Goal: Task Accomplishment & Management: Use online tool/utility

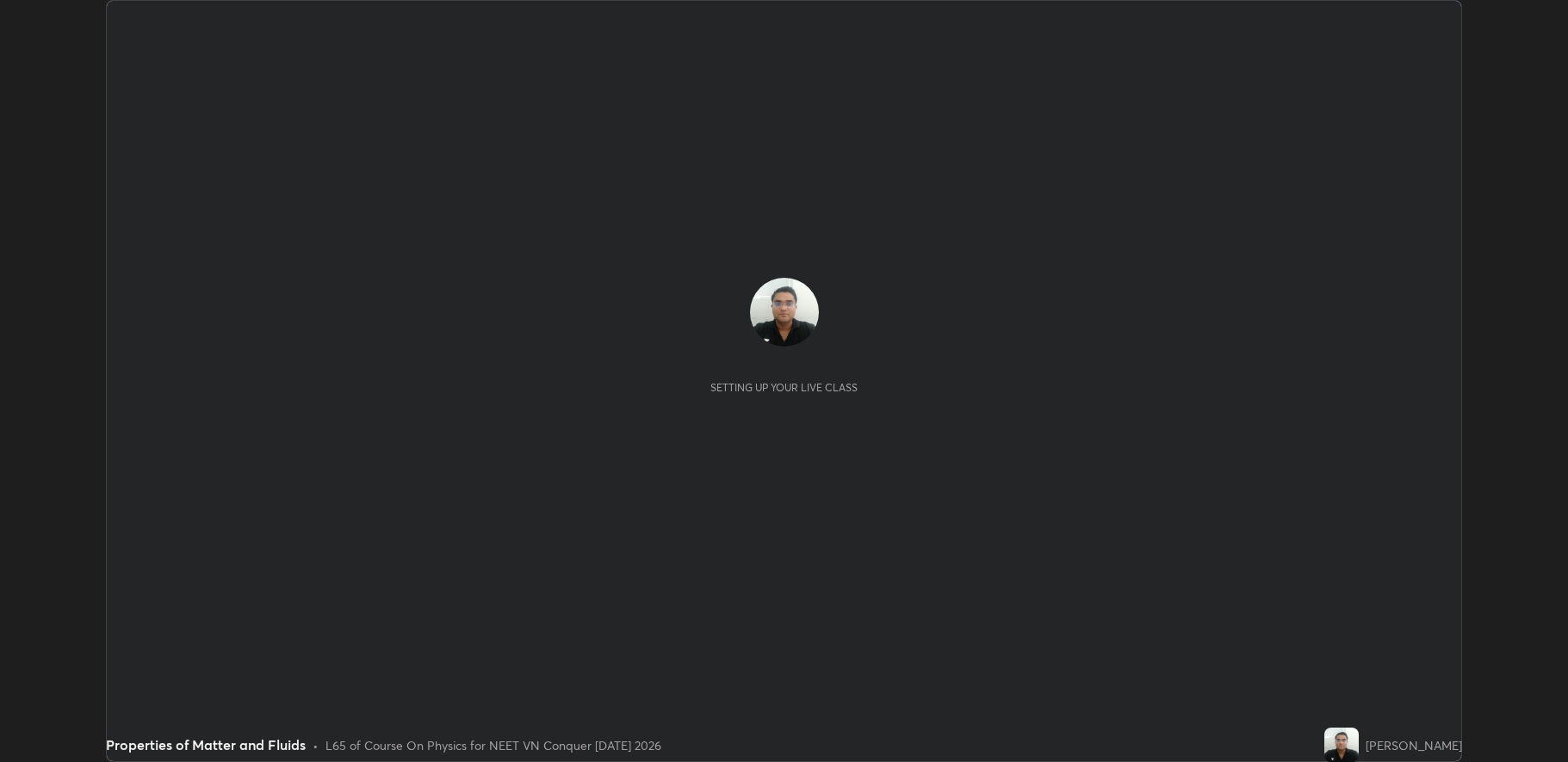
scroll to position [762, 1568]
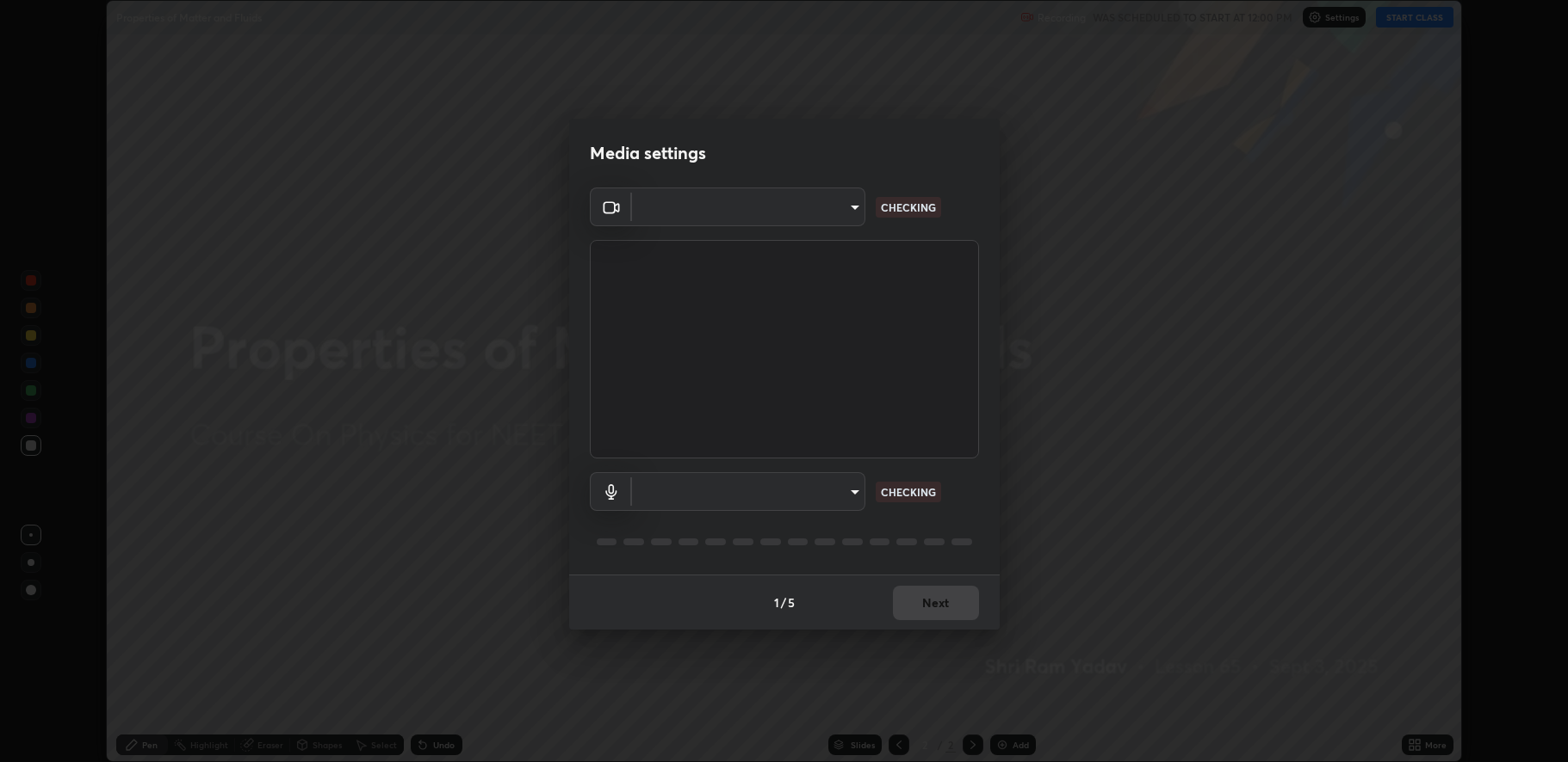
type input "fbf3bf66c54ebdc22d4a916e1eeea5187fc1625fd733ae2b86b360c30985395f"
type input "default"
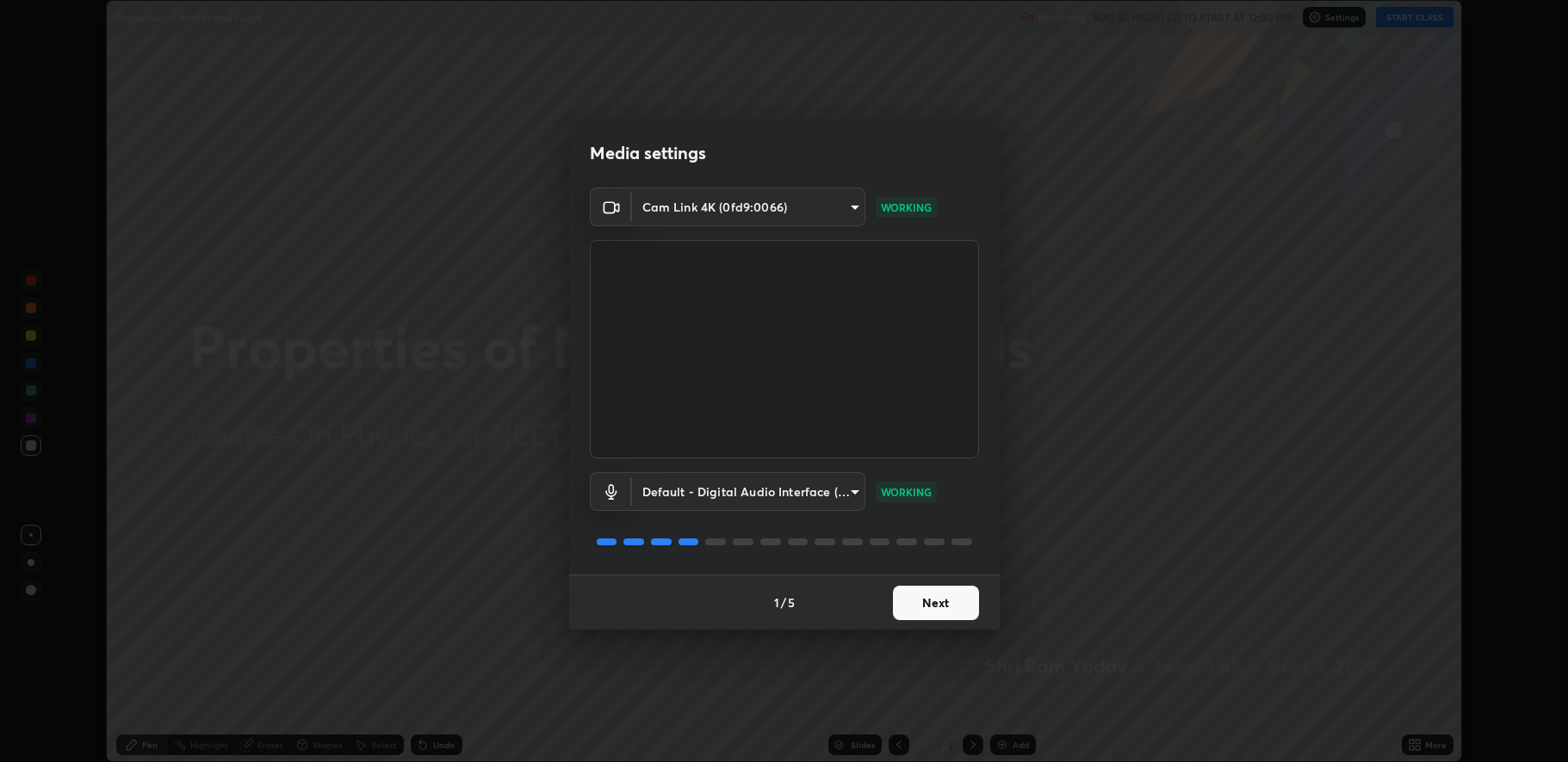
click at [943, 615] on button "Next" at bounding box center [936, 603] width 86 height 34
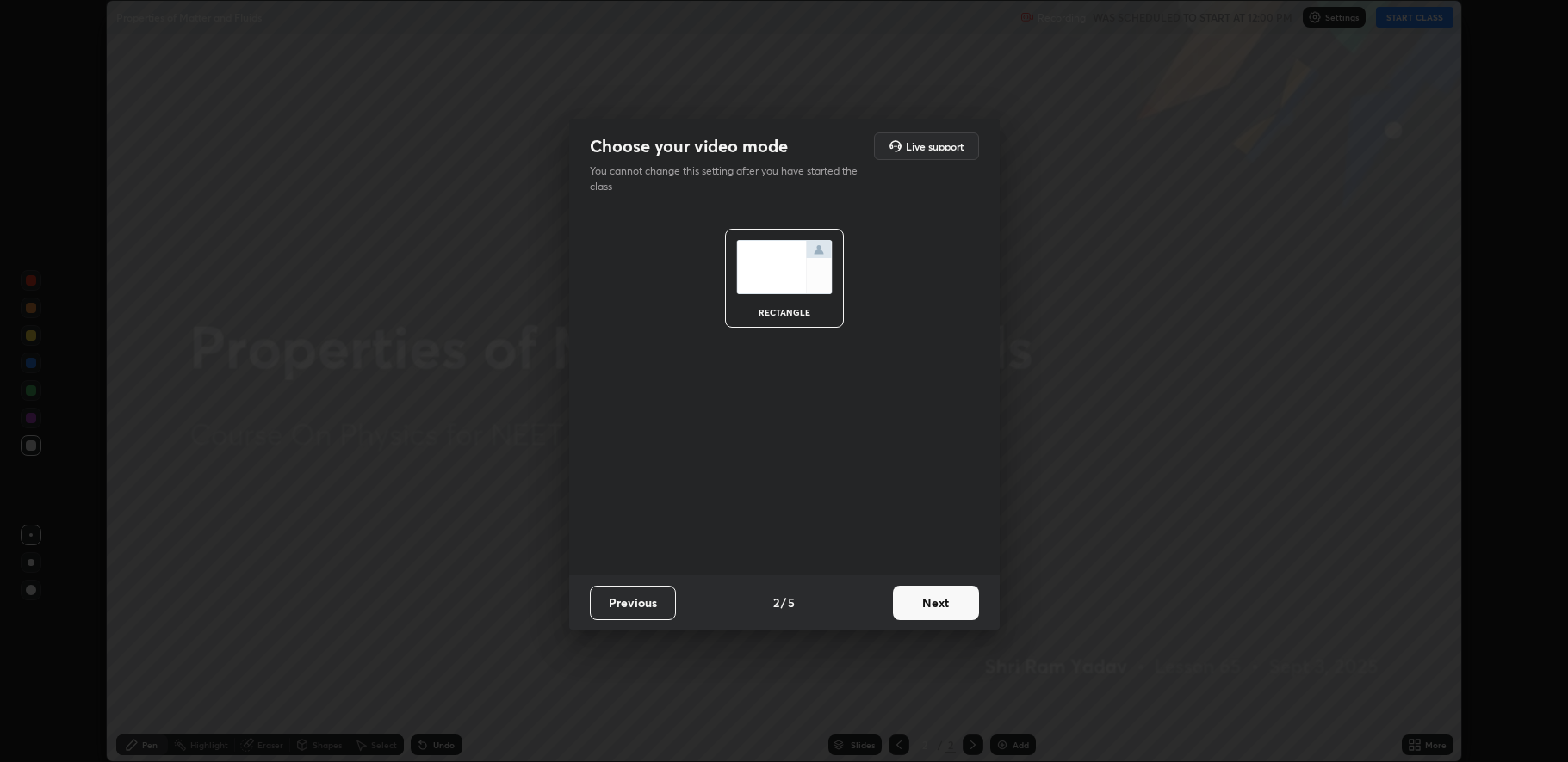
click at [940, 614] on button "Next" at bounding box center [936, 603] width 86 height 34
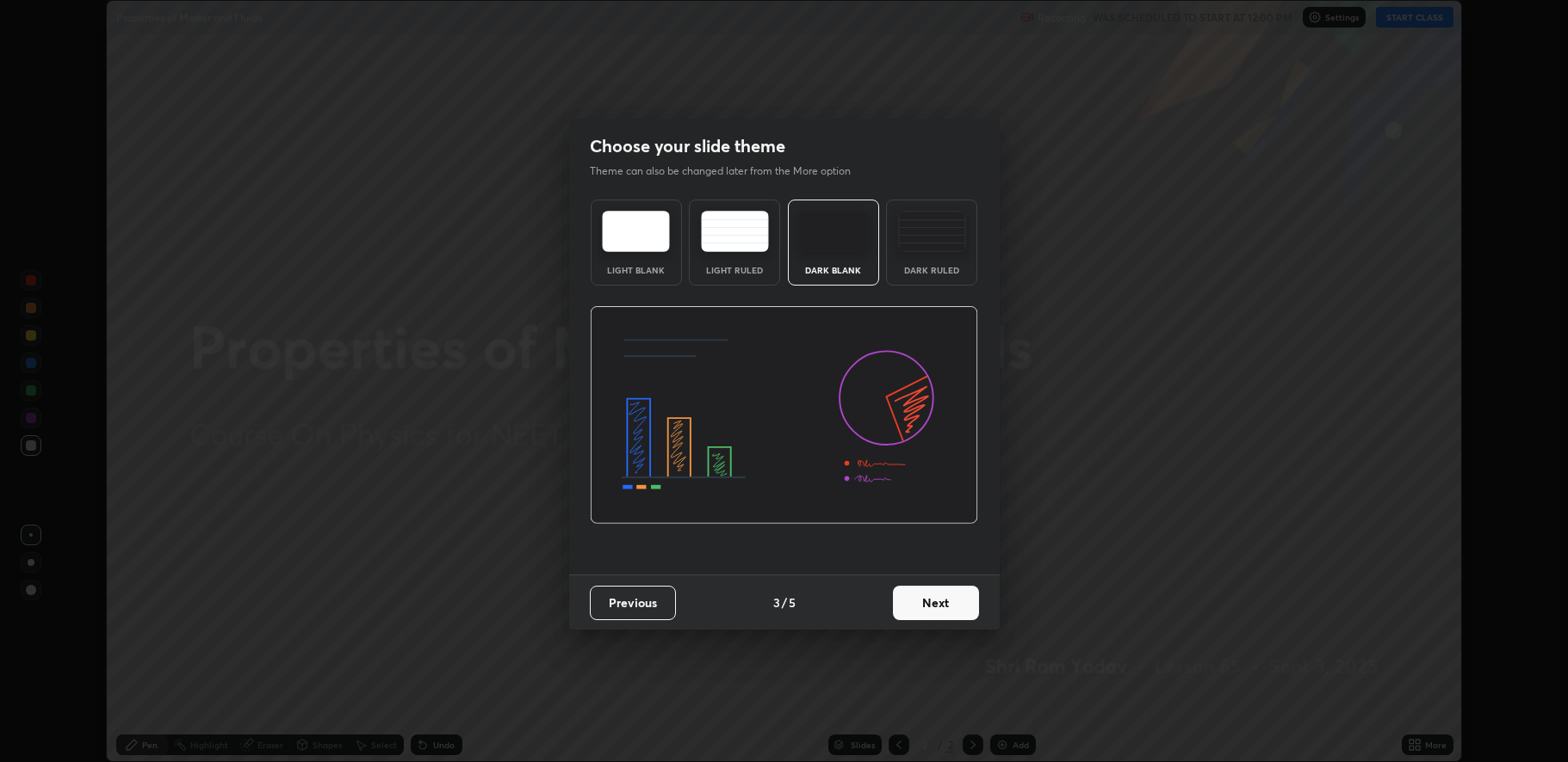
click at [940, 610] on button "Next" at bounding box center [936, 603] width 86 height 34
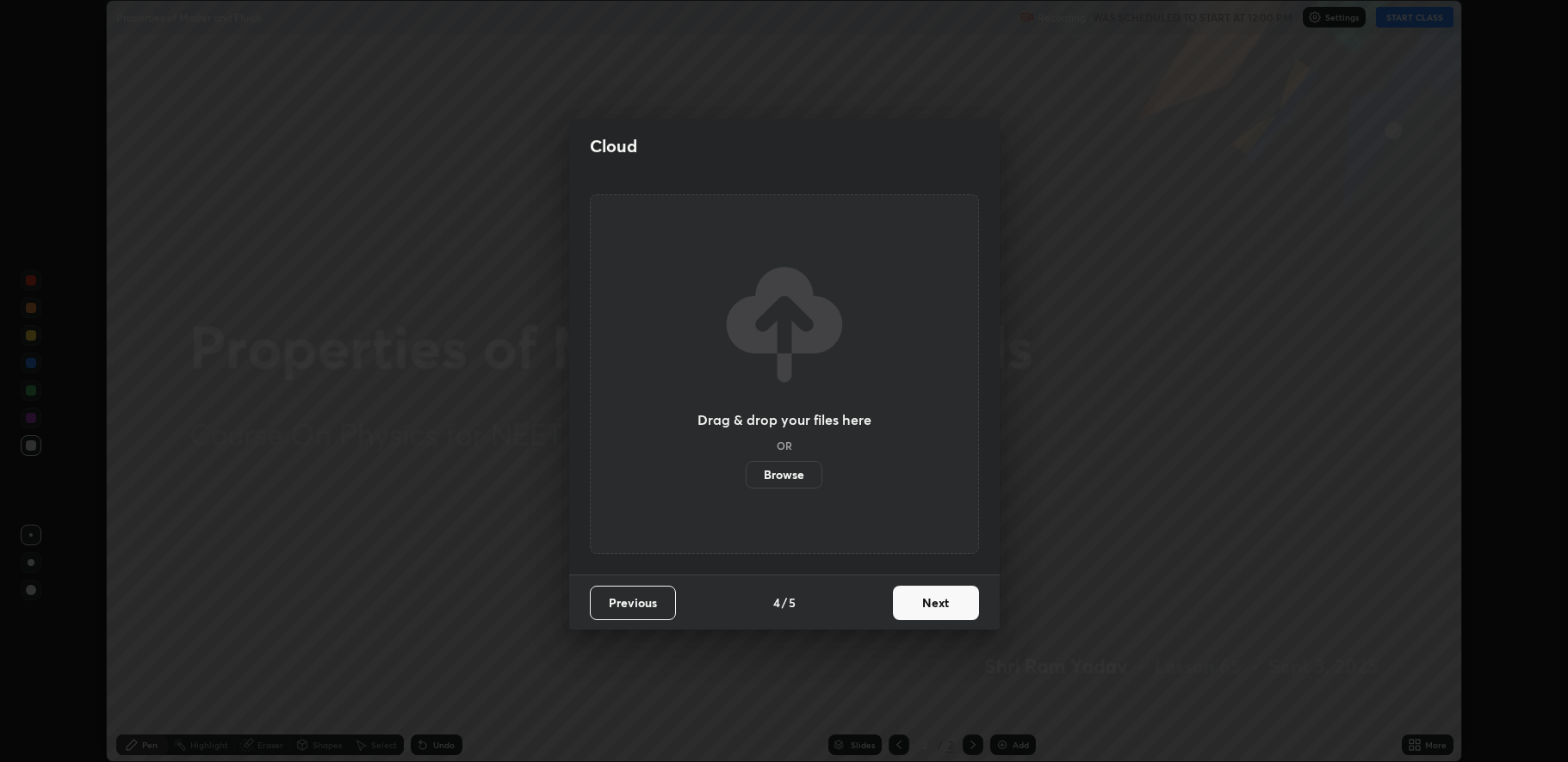
click at [942, 607] on button "Next" at bounding box center [936, 603] width 86 height 34
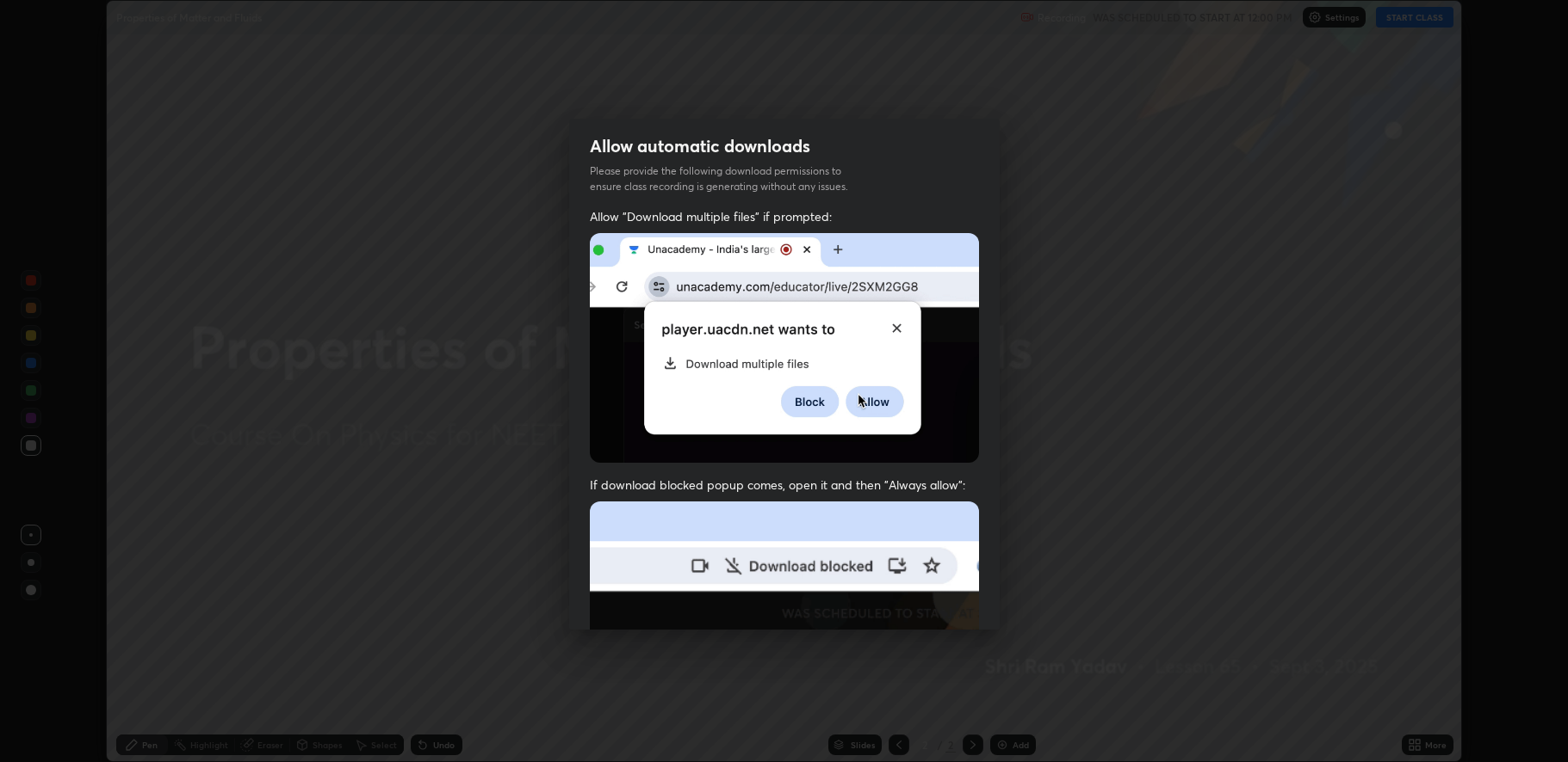
click at [942, 605] on img at bounding box center [784, 690] width 389 height 376
click at [943, 605] on img at bounding box center [784, 690] width 389 height 376
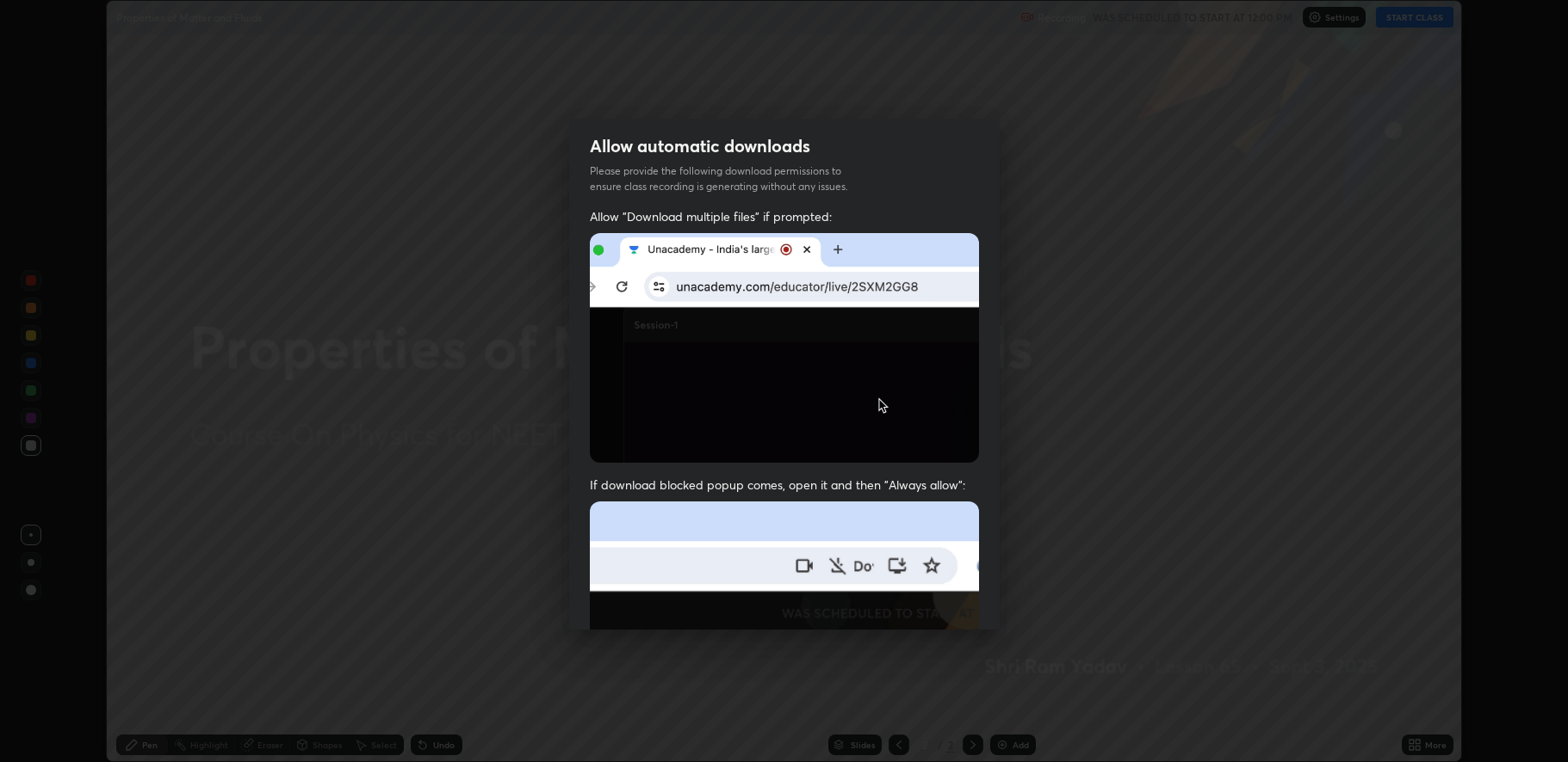
click at [943, 605] on img at bounding box center [784, 690] width 389 height 376
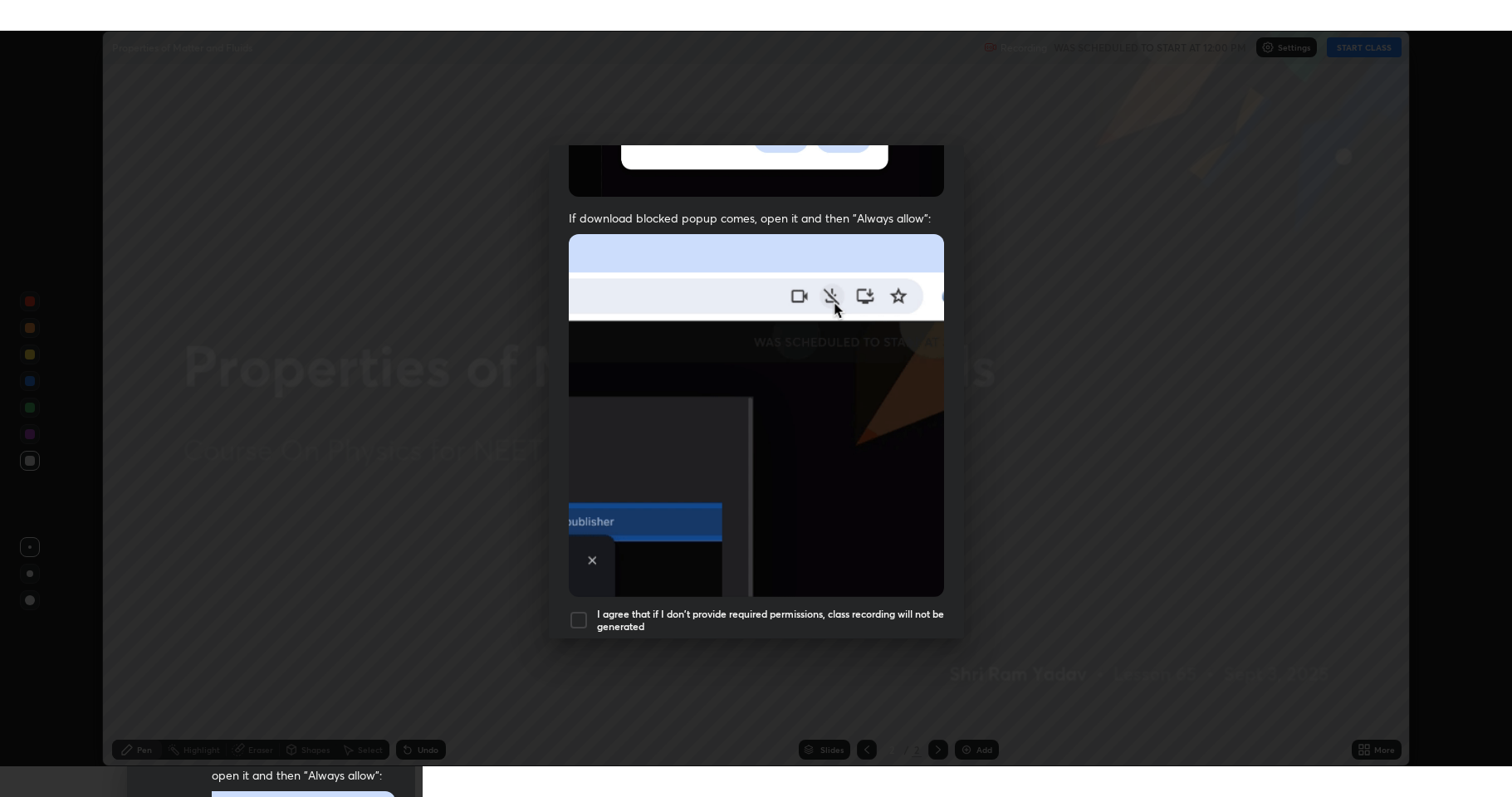
scroll to position [337, 0]
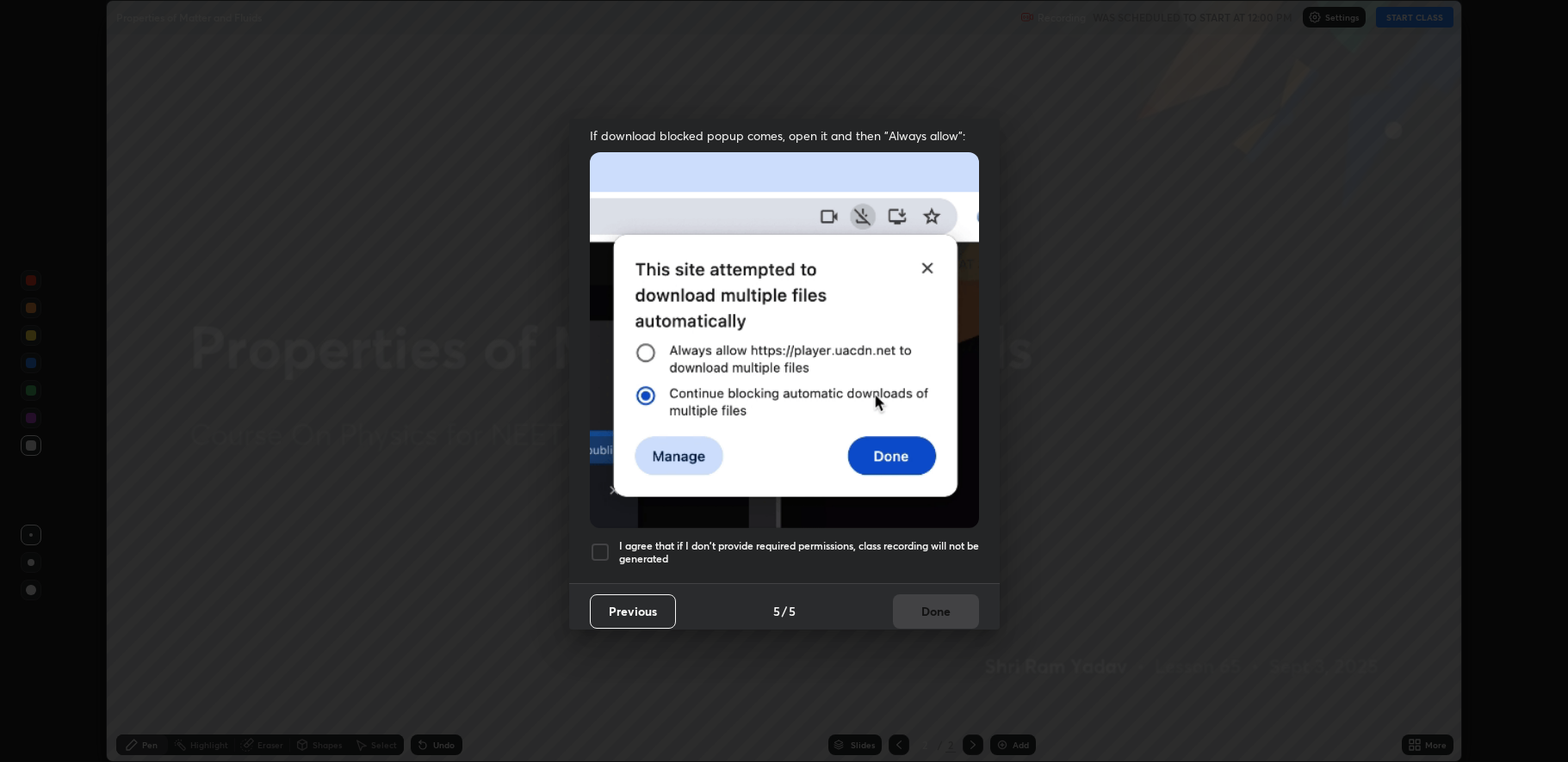
click at [596, 549] on div at bounding box center [599, 552] width 21 height 21
click at [923, 595] on button "Done" at bounding box center [936, 612] width 86 height 34
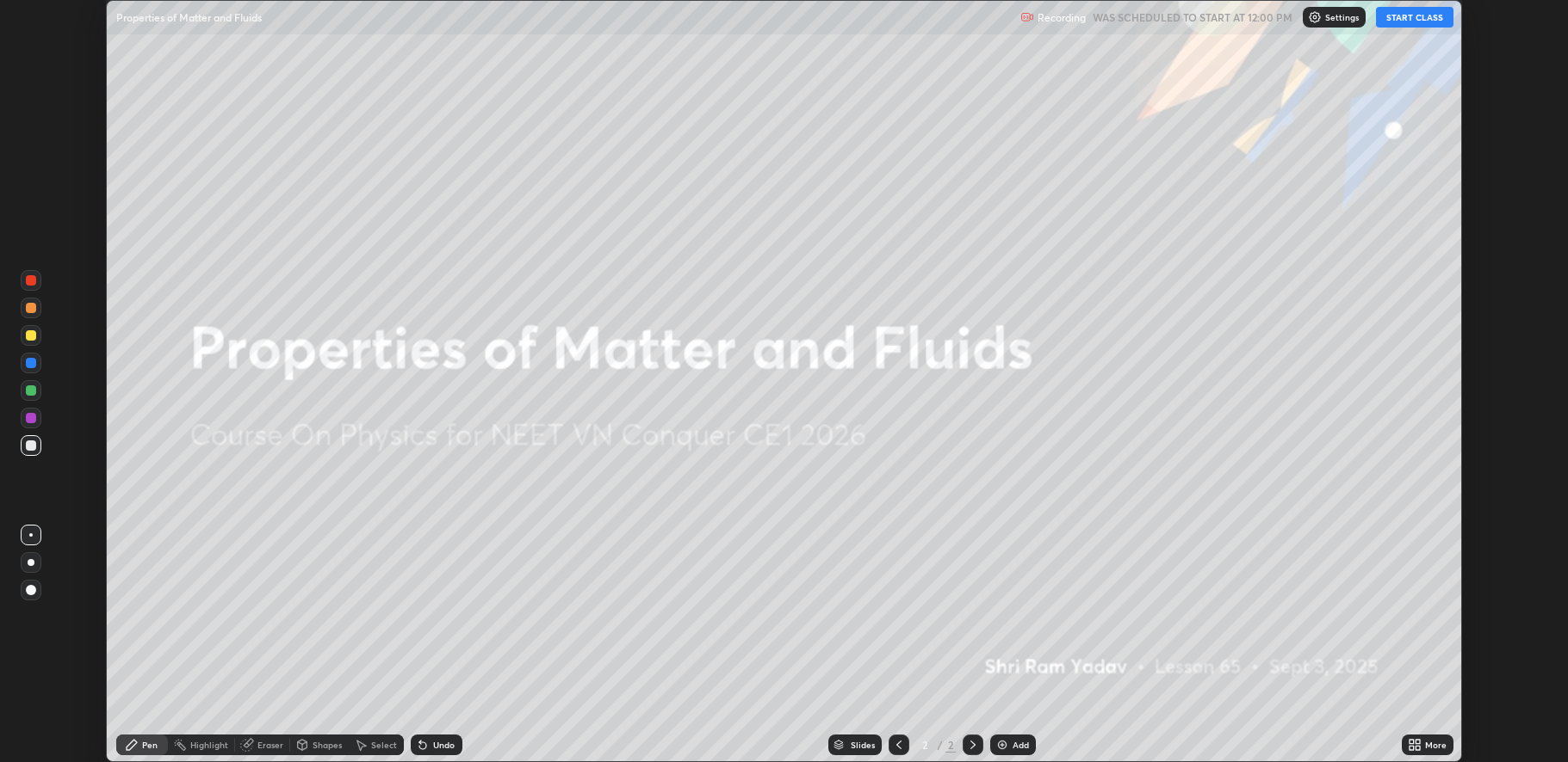
click at [1415, 17] on button "START CLASS" at bounding box center [1414, 17] width 77 height 21
click at [1426, 744] on div "More" at bounding box center [1436, 745] width 22 height 9
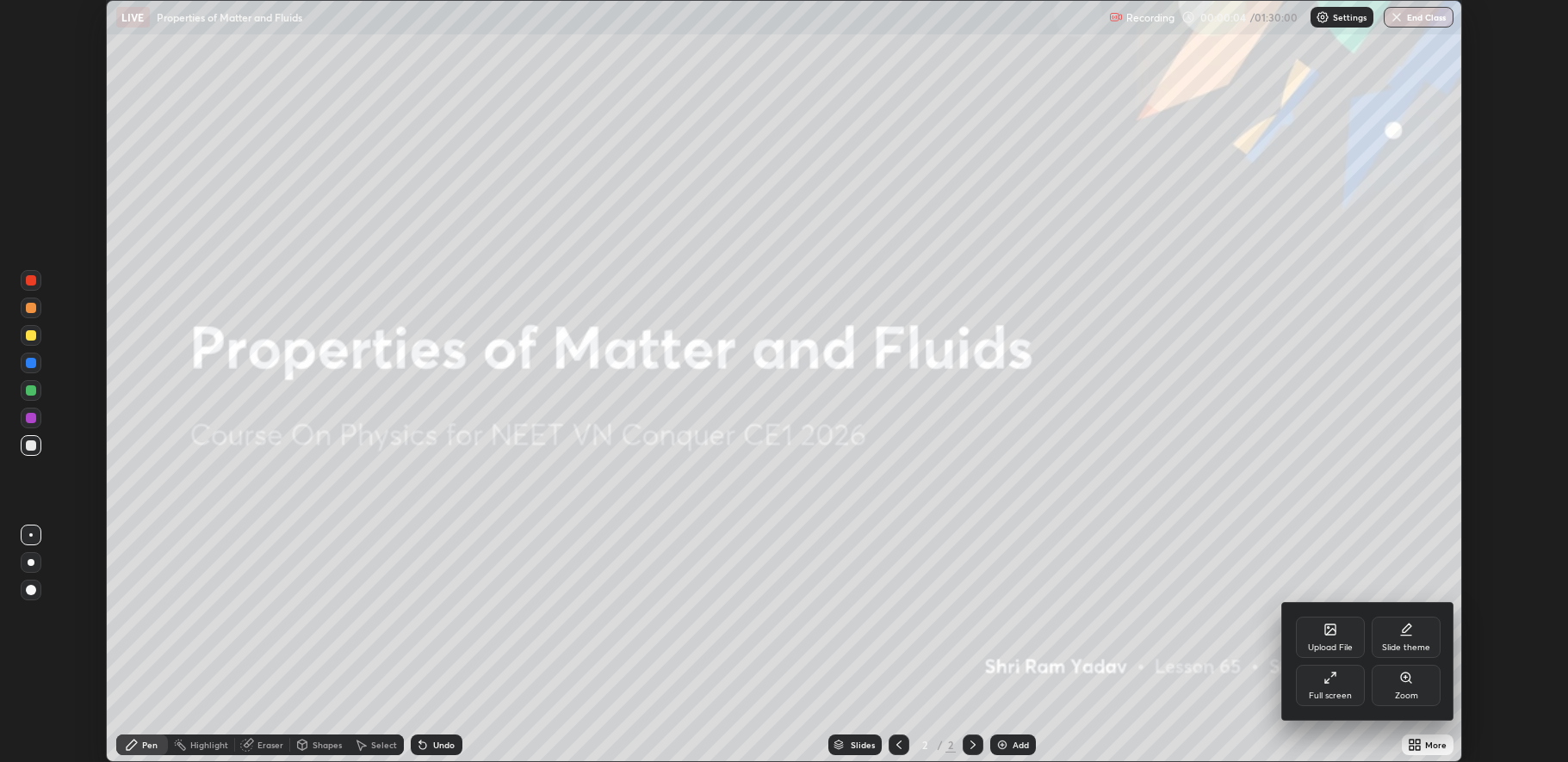
click at [1331, 685] on icon at bounding box center [1329, 677] width 14 height 13
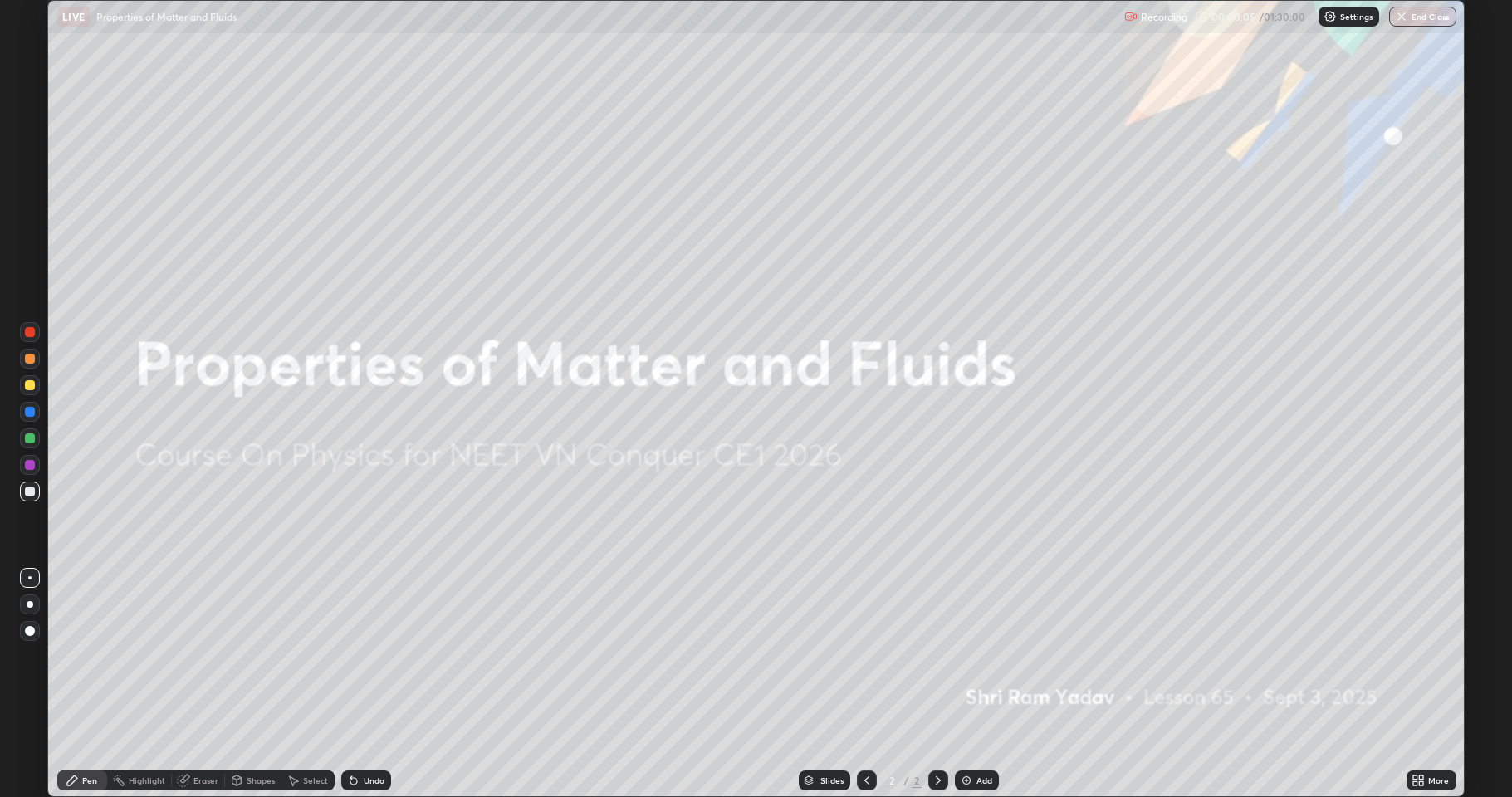
scroll to position [797, 1512]
click at [977, 734] on div "Add" at bounding box center [976, 781] width 44 height 20
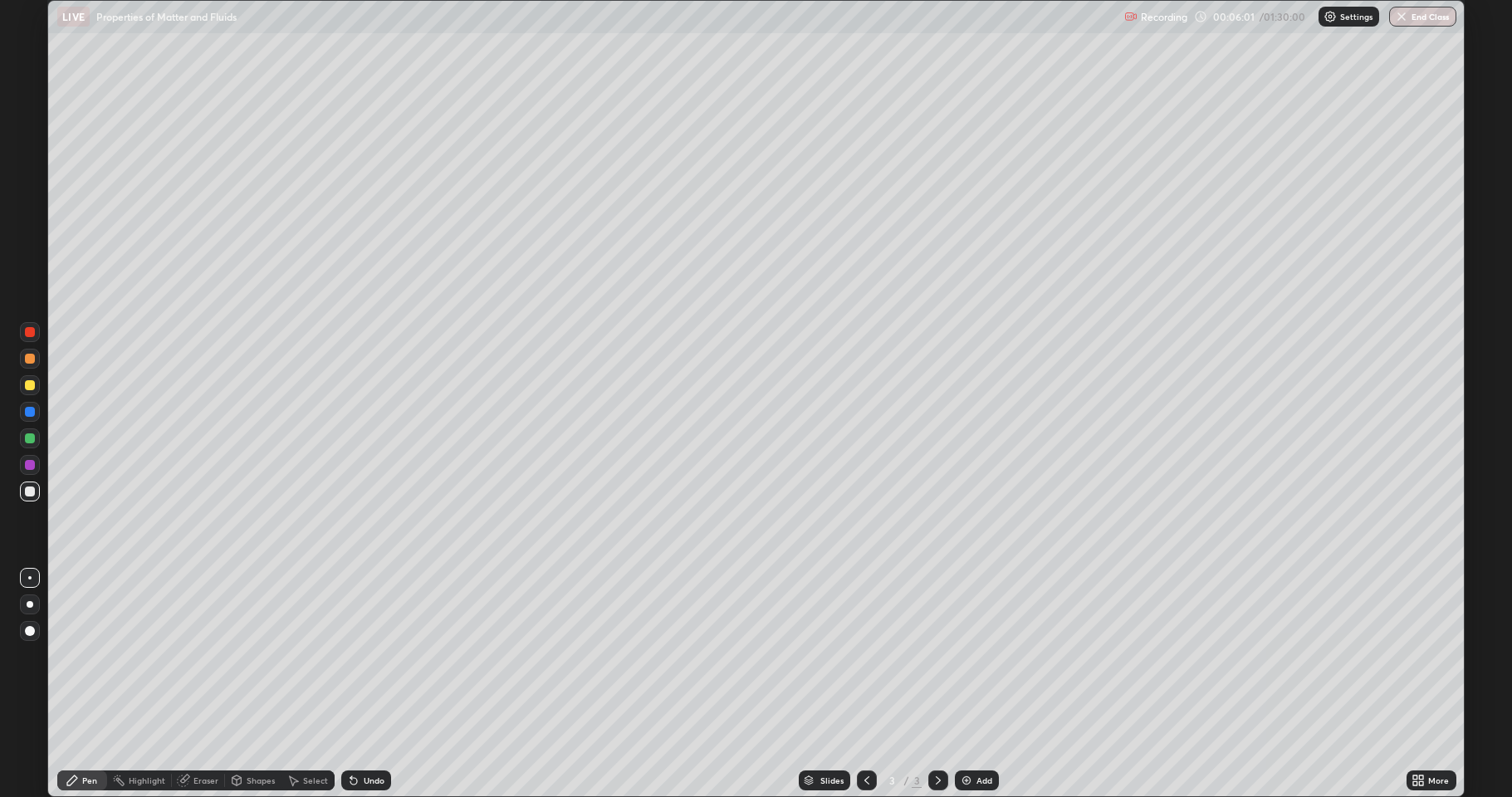
click at [26, 362] on div at bounding box center [30, 358] width 10 height 10
click at [362, 734] on div "Undo" at bounding box center [365, 781] width 49 height 20
click at [354, 734] on div "Undo" at bounding box center [365, 781] width 49 height 20
click at [359, 734] on div "Undo" at bounding box center [365, 781] width 49 height 20
click at [365, 734] on div "Undo" at bounding box center [374, 781] width 21 height 9
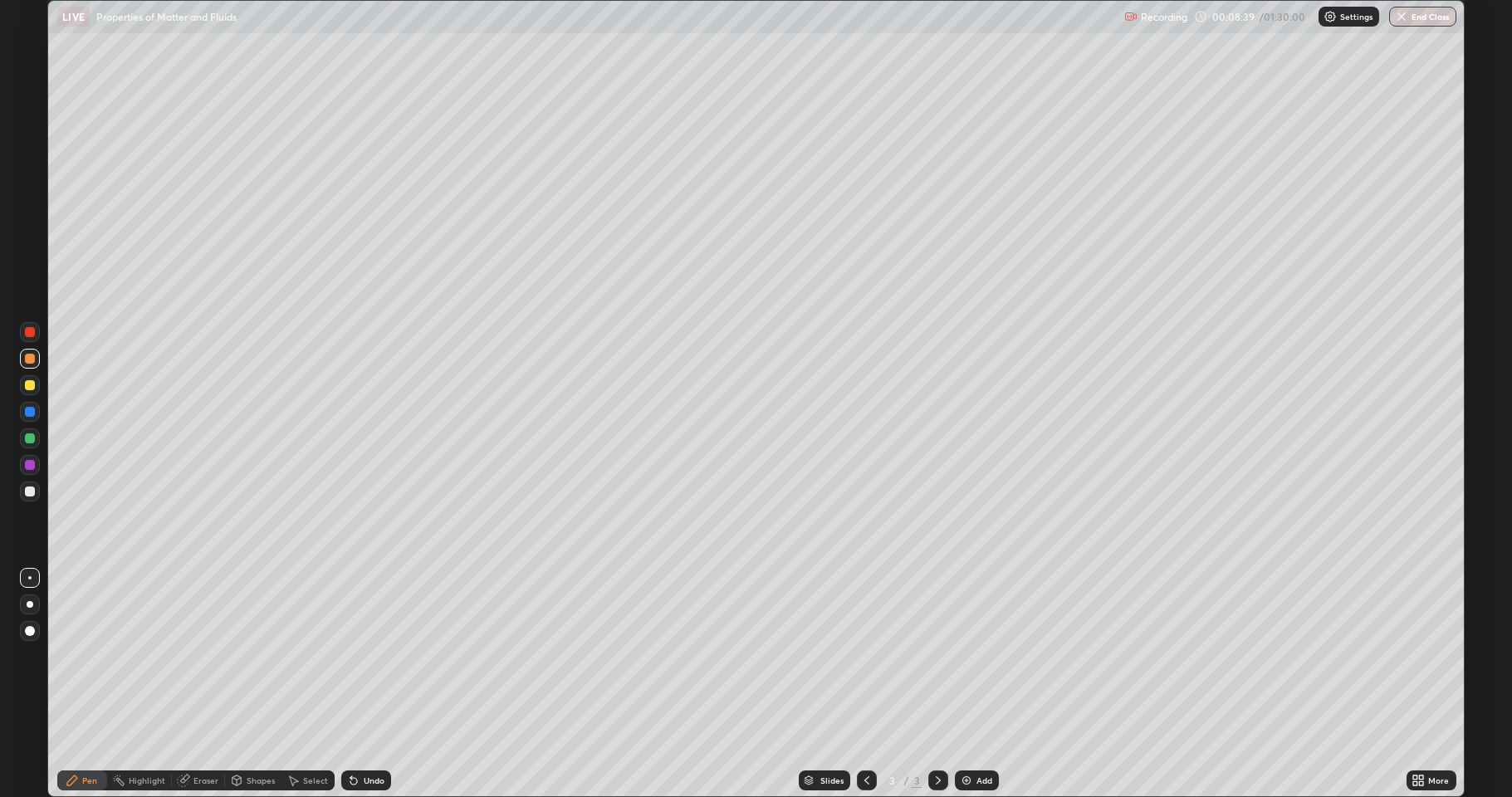
click at [369, 734] on div "Undo" at bounding box center [374, 781] width 21 height 9
click at [370, 734] on div "Undo" at bounding box center [374, 781] width 21 height 9
click at [371, 734] on div "Undo" at bounding box center [374, 781] width 21 height 9
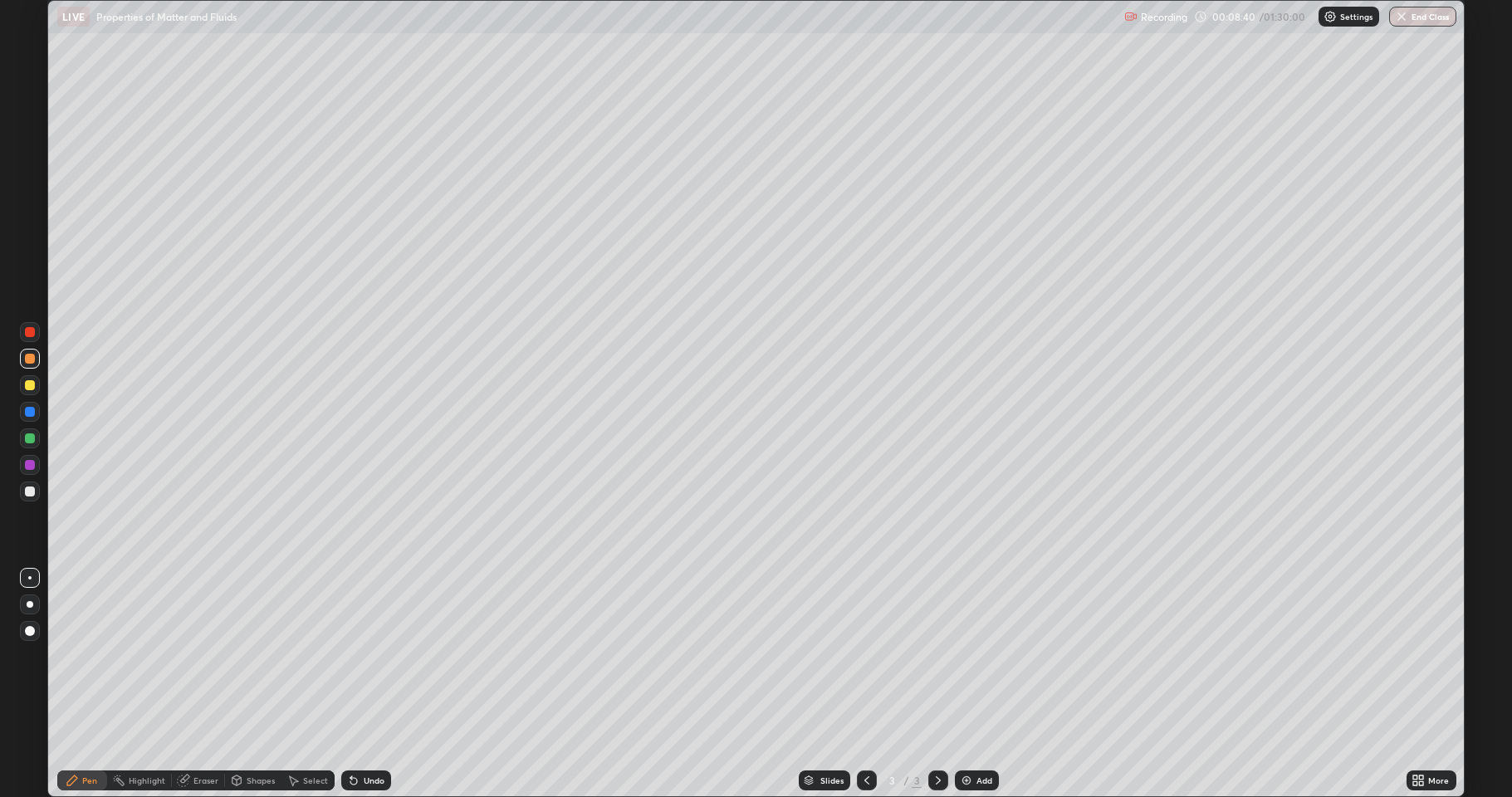
click at [368, 734] on div "Undo" at bounding box center [374, 781] width 21 height 9
click at [369, 734] on div "Undo" at bounding box center [374, 781] width 21 height 9
click at [368, 734] on div "Undo" at bounding box center [374, 781] width 21 height 9
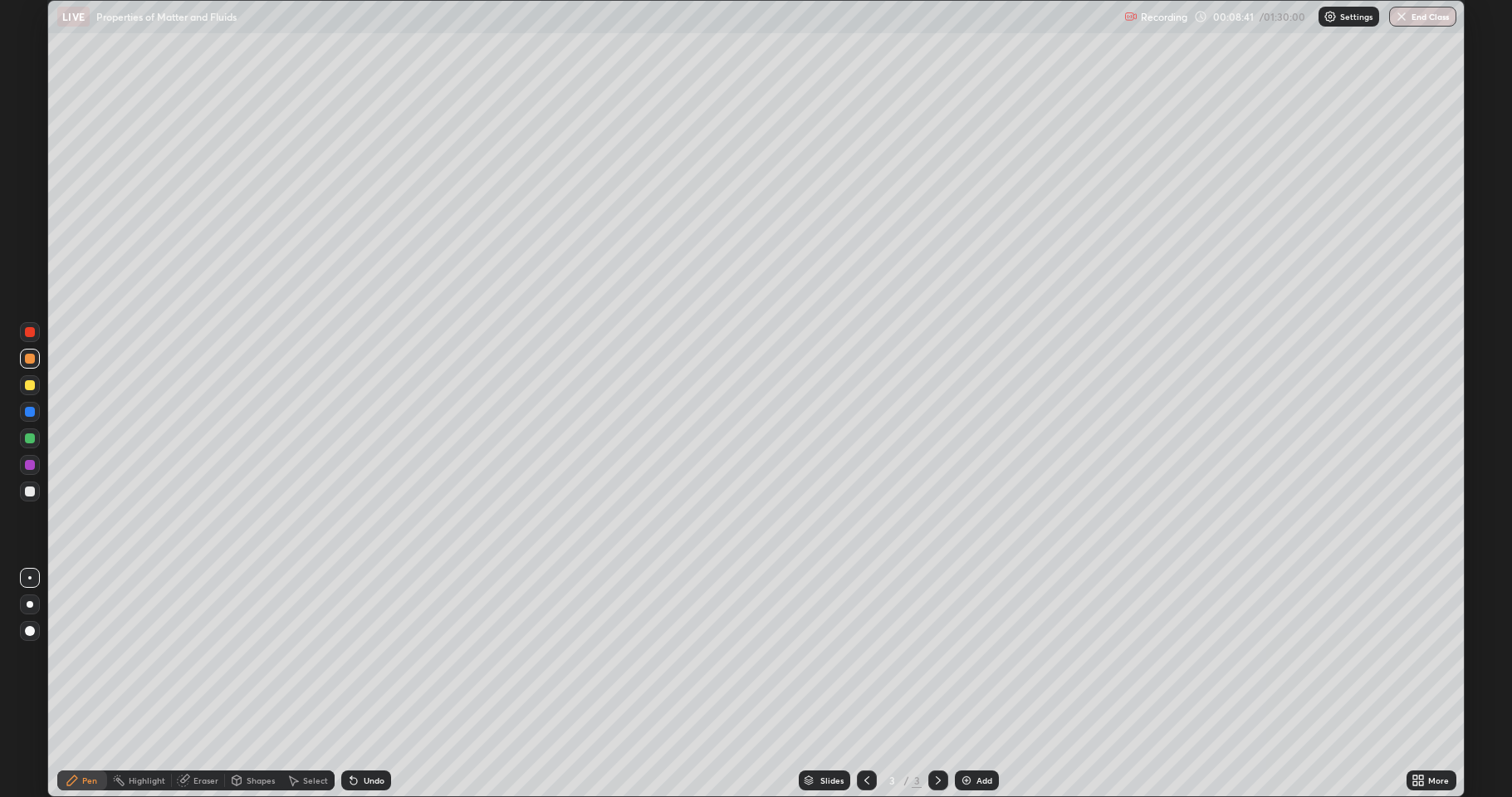
click at [369, 734] on div "Undo" at bounding box center [374, 781] width 21 height 9
click at [371, 734] on div "Undo" at bounding box center [374, 781] width 21 height 9
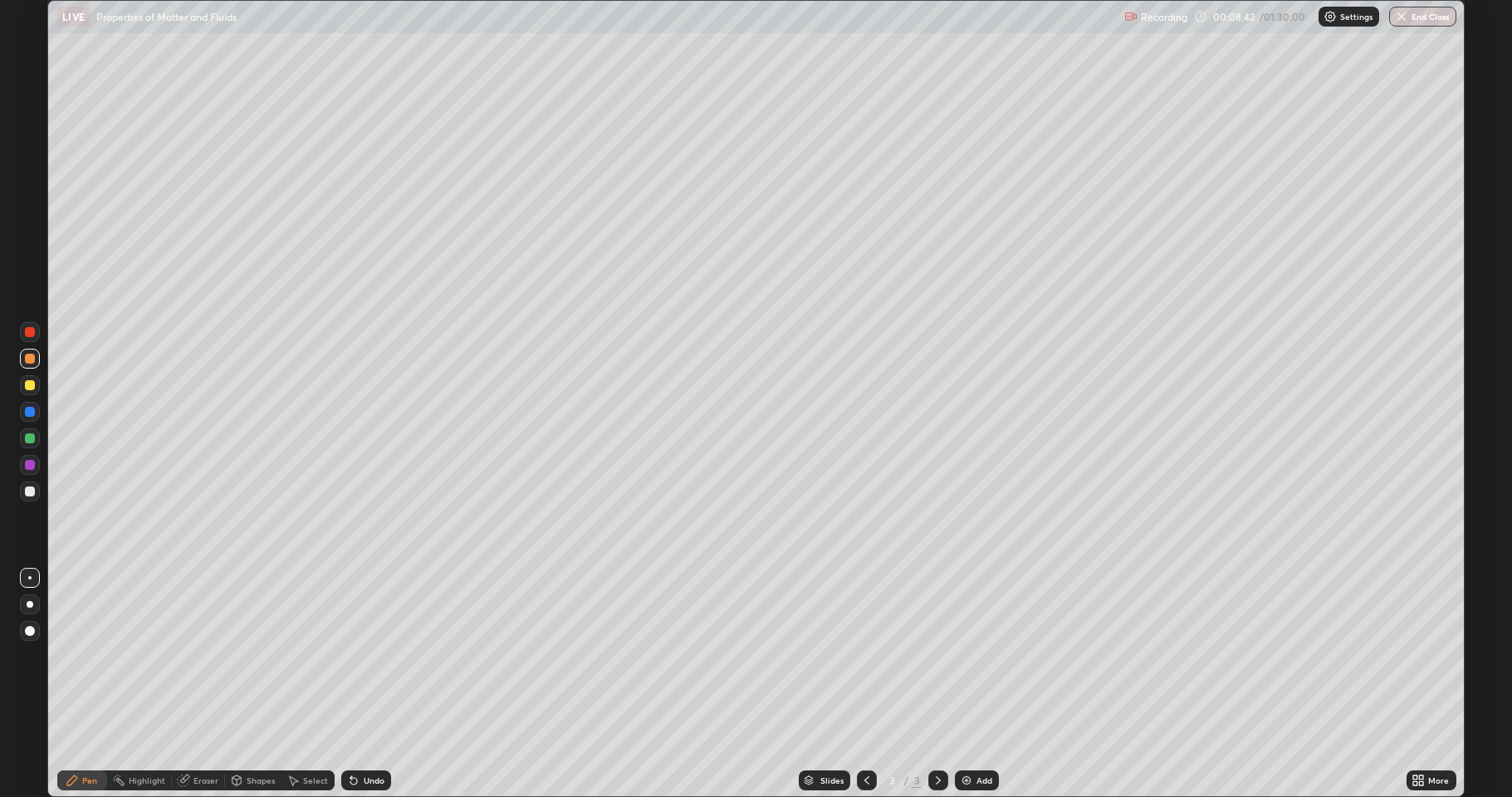
click at [370, 734] on div "Undo" at bounding box center [374, 781] width 21 height 9
click at [369, 734] on div "Undo" at bounding box center [374, 781] width 21 height 9
click at [370, 734] on div "Undo" at bounding box center [374, 781] width 21 height 9
click at [369, 734] on div "Undo" at bounding box center [374, 781] width 21 height 9
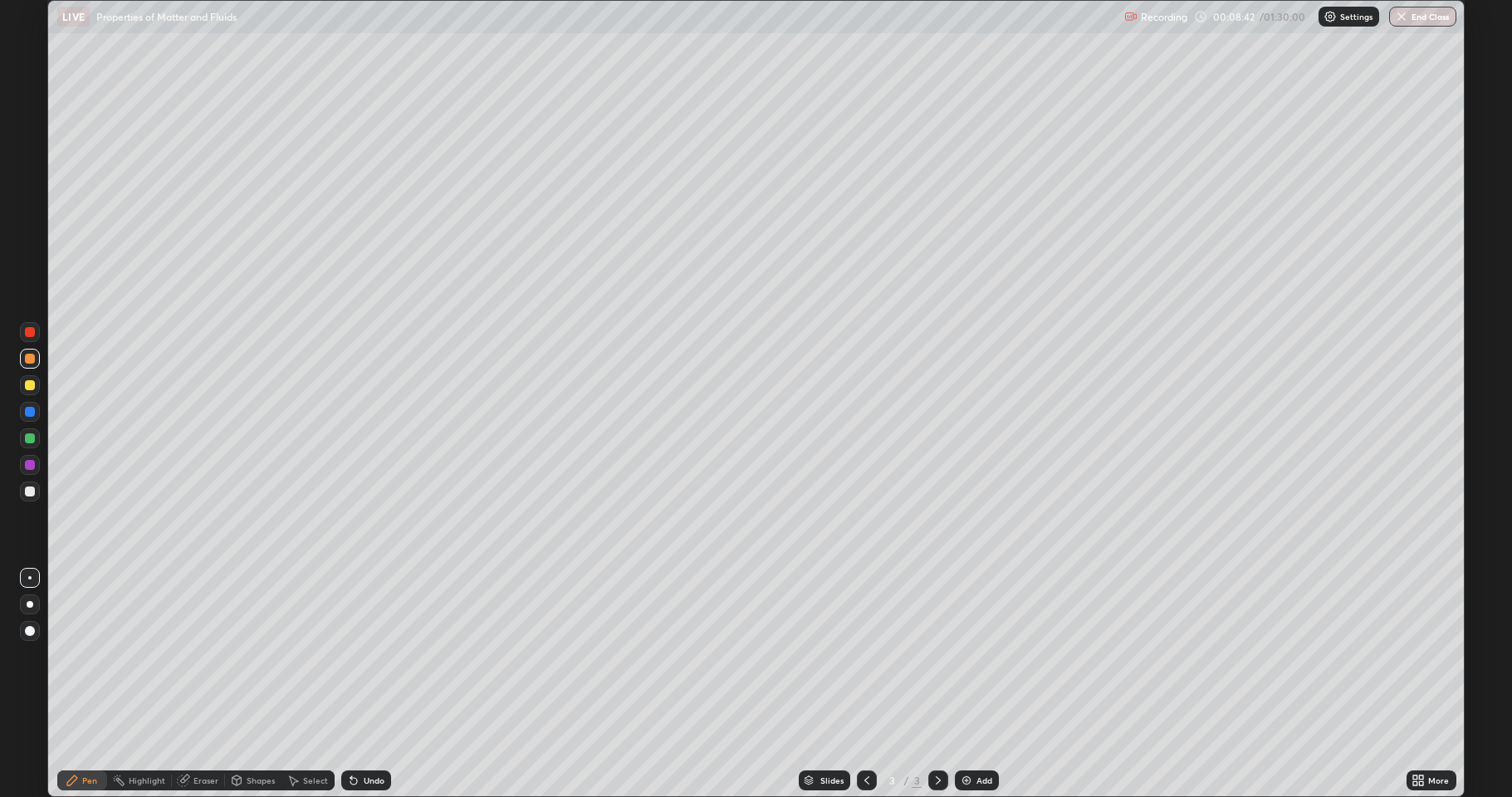
click at [370, 734] on div "Undo" at bounding box center [374, 781] width 21 height 9
click at [371, 734] on div "Undo" at bounding box center [374, 781] width 21 height 9
click at [371, 734] on div "Undo" at bounding box center [374, 781] width 21 height 9
click at [371, 734] on div "Undo" at bounding box center [374, 781] width 21 height 9
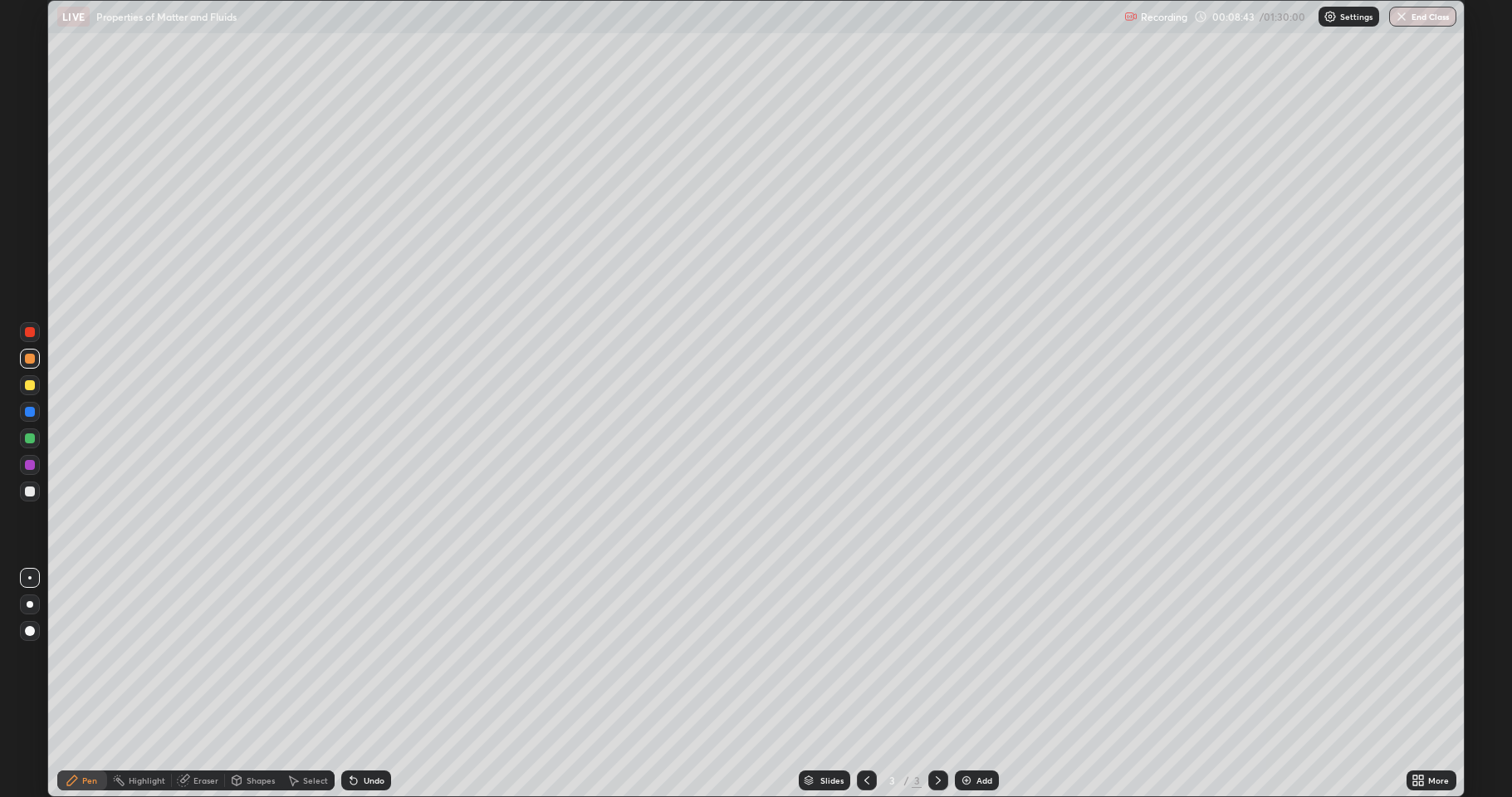
click at [371, 734] on div "Undo" at bounding box center [374, 781] width 21 height 9
click at [371, 734] on div "Undo" at bounding box center [374, 781] width 21 height 9
click at [369, 734] on div "Undo" at bounding box center [374, 781] width 21 height 9
click at [370, 734] on div "Undo" at bounding box center [374, 781] width 21 height 9
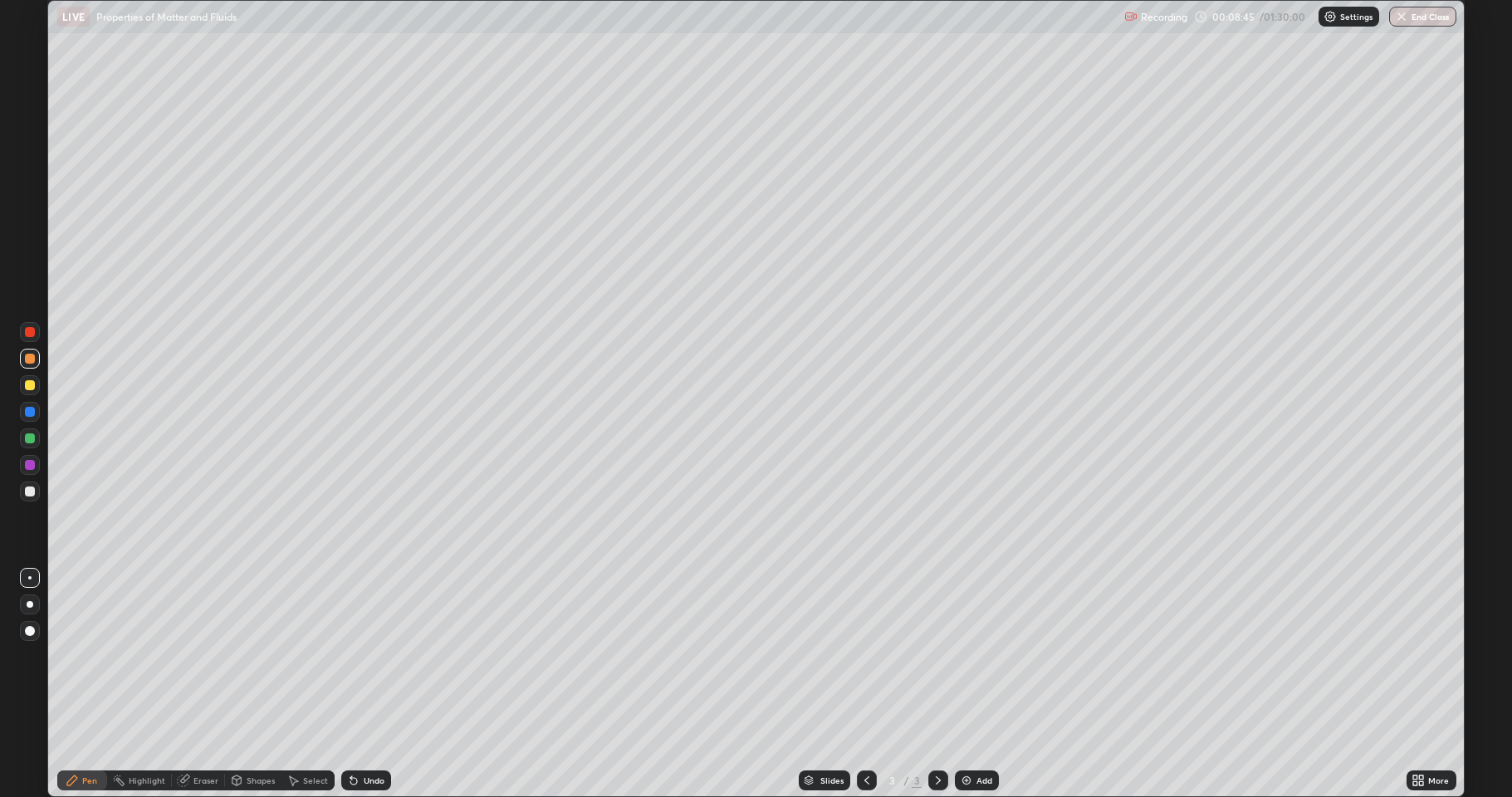
click at [370, 734] on div "Undo" at bounding box center [374, 781] width 21 height 9
click at [371, 734] on div "Undo" at bounding box center [374, 781] width 21 height 9
click at [370, 734] on div "Undo" at bounding box center [374, 781] width 21 height 9
click at [369, 734] on div "Undo" at bounding box center [374, 781] width 21 height 9
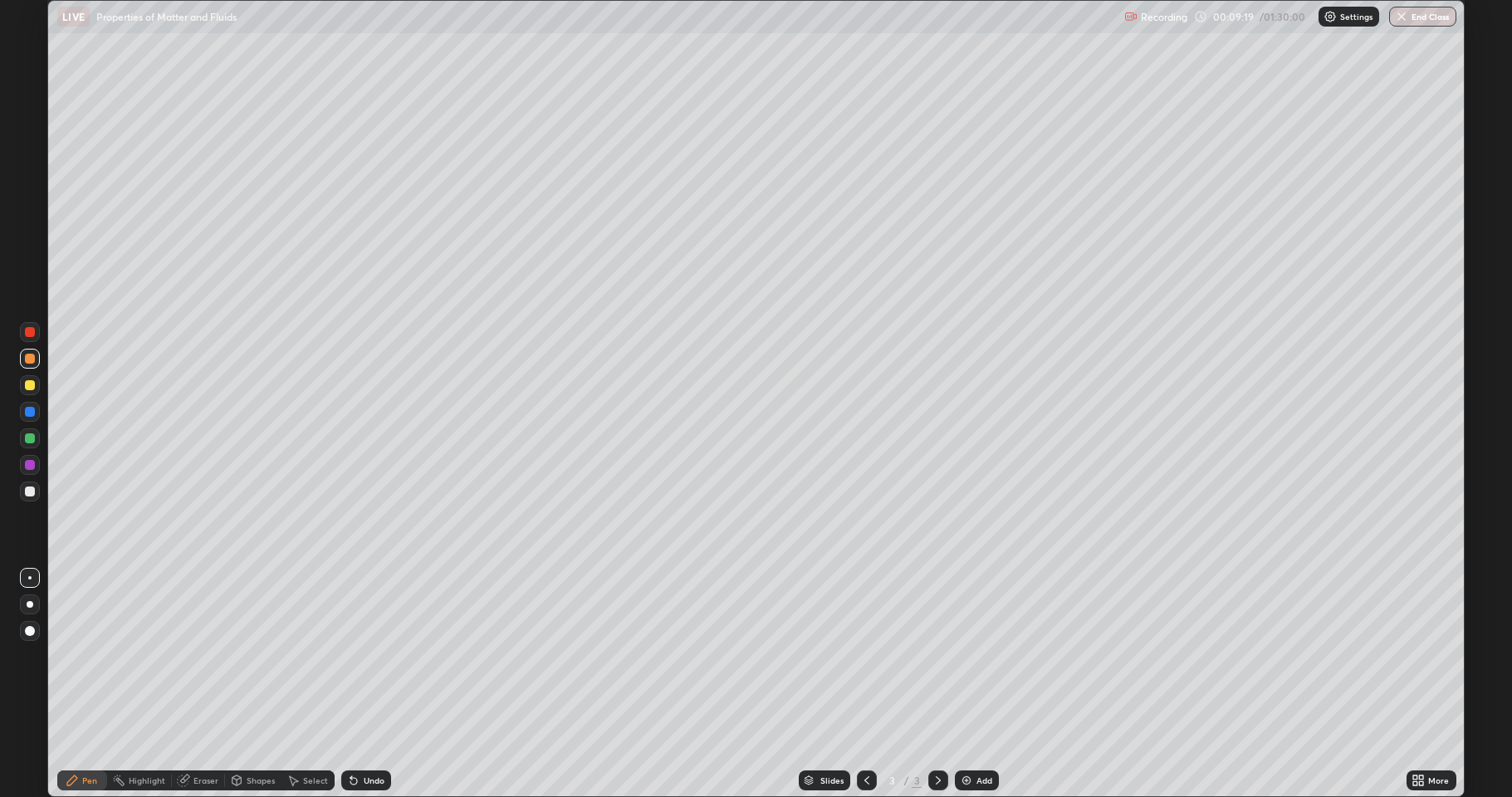
click at [28, 487] on div at bounding box center [30, 491] width 10 height 10
click at [363, 734] on div "Undo" at bounding box center [365, 781] width 49 height 20
click at [968, 734] on img at bounding box center [966, 780] width 13 height 13
click at [29, 355] on div at bounding box center [30, 358] width 10 height 10
click at [360, 734] on div "Undo" at bounding box center [365, 781] width 49 height 20
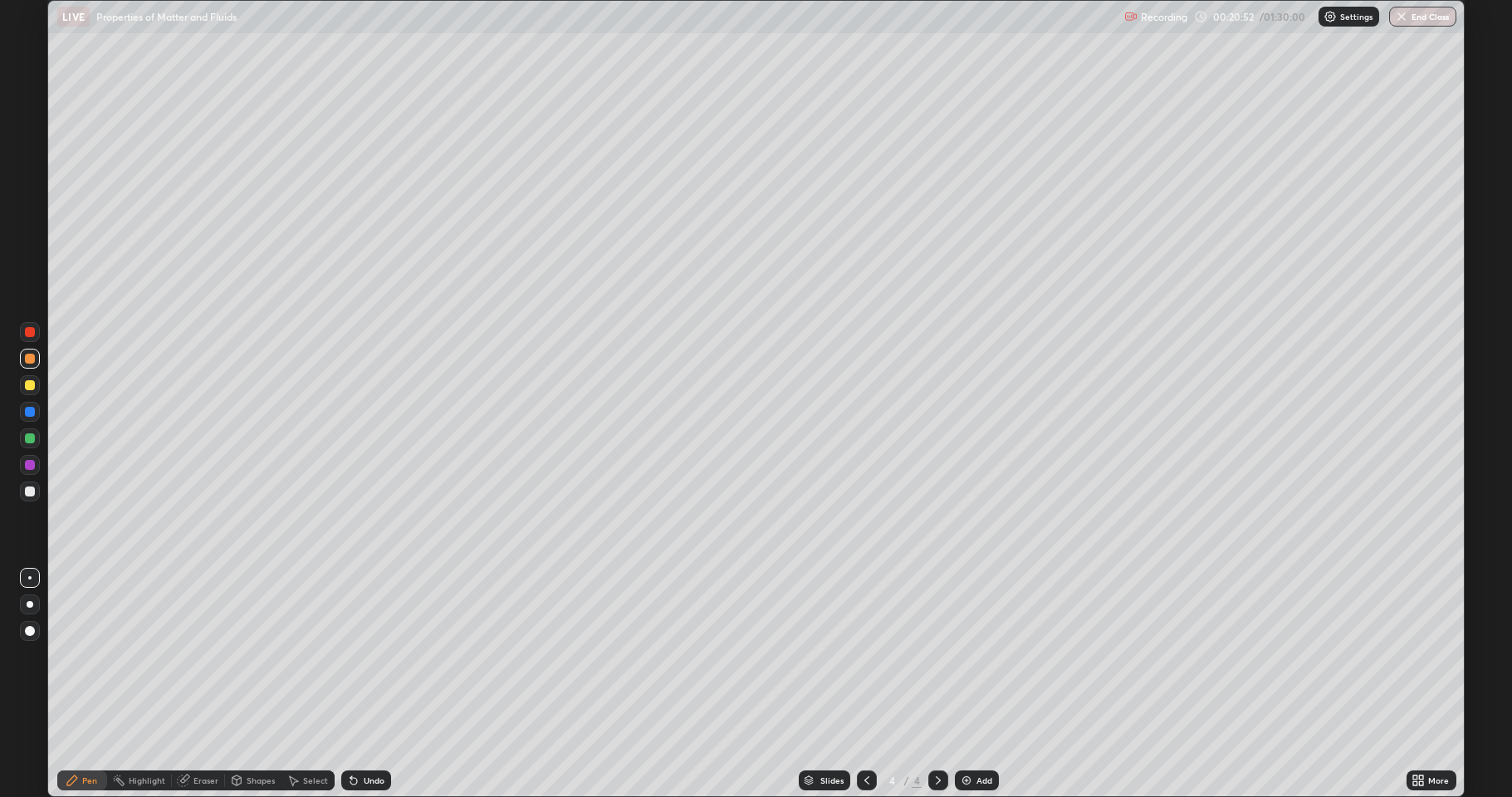
click at [383, 734] on div "Undo" at bounding box center [365, 781] width 49 height 20
click at [369, 734] on div "Undo" at bounding box center [374, 781] width 21 height 9
click at [364, 734] on div "Undo" at bounding box center [374, 781] width 21 height 9
click at [361, 734] on div "Undo" at bounding box center [365, 781] width 49 height 20
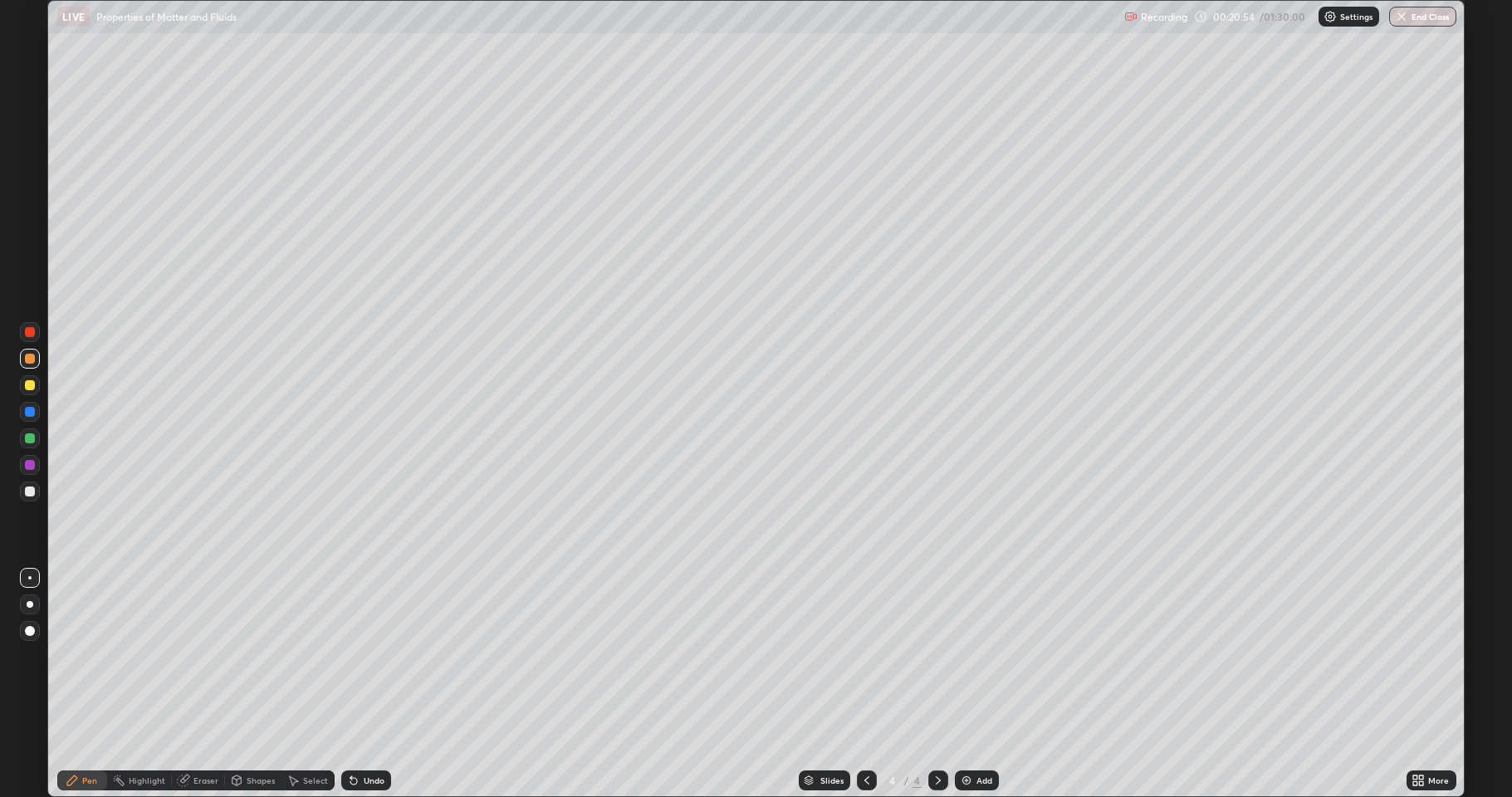
click at [364, 734] on div "Undo" at bounding box center [374, 781] width 21 height 9
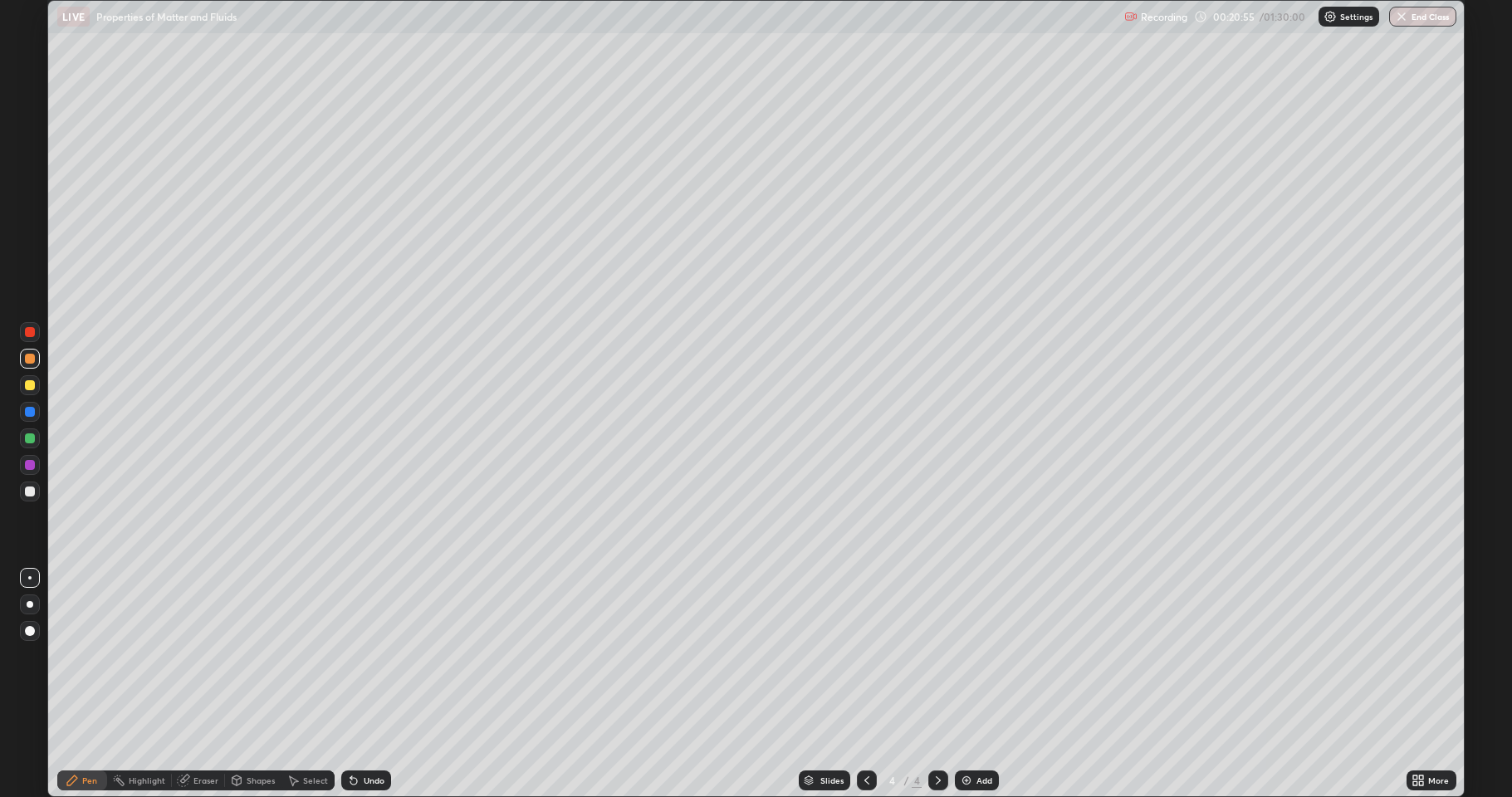
click at [364, 734] on div "Undo" at bounding box center [374, 781] width 21 height 9
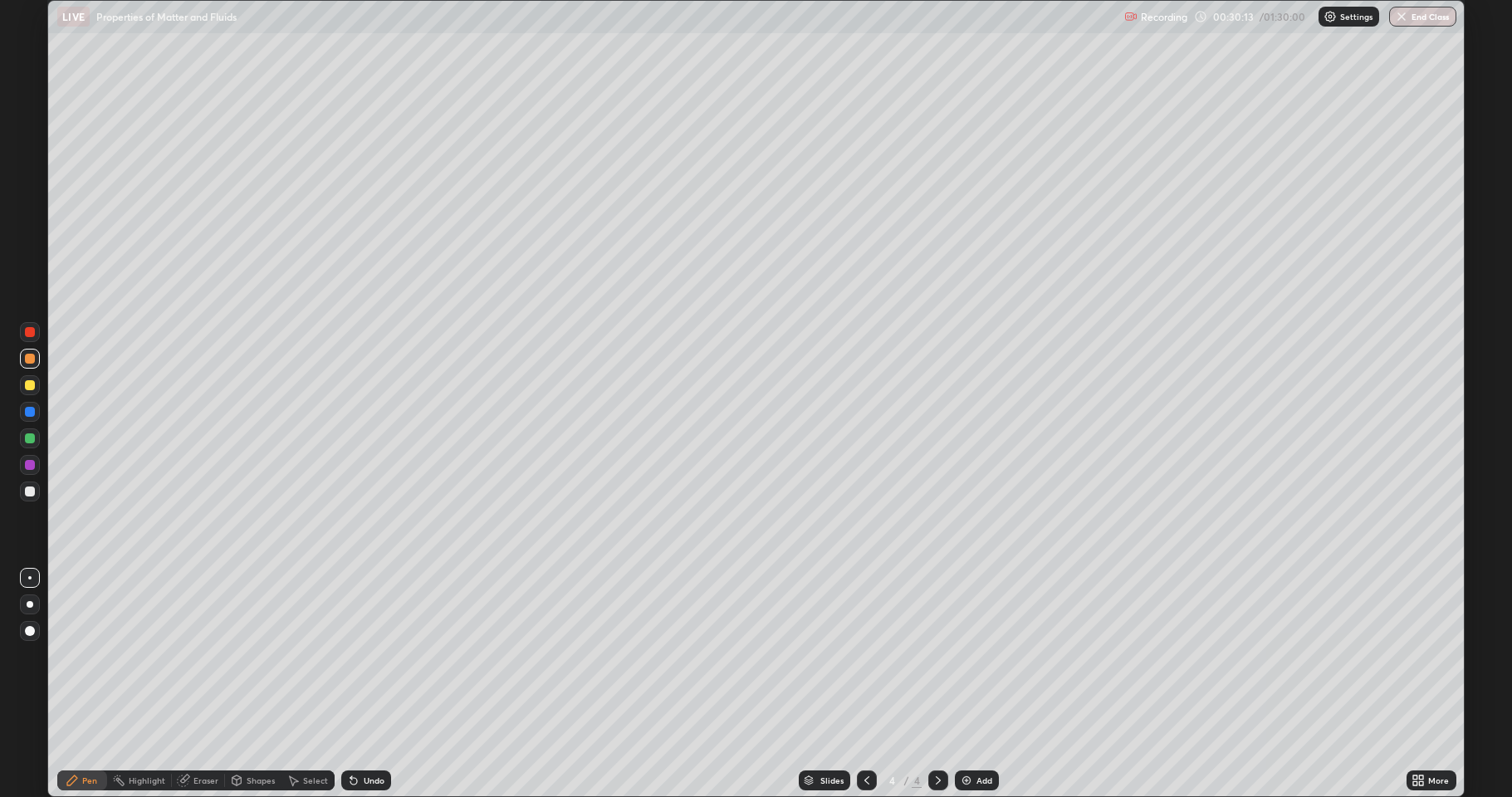
click at [29, 540] on div "Erase all" at bounding box center [30, 398] width 40 height 731
click at [28, 495] on div at bounding box center [30, 491] width 10 height 10
click at [973, 734] on div "Add" at bounding box center [976, 781] width 44 height 20
click at [26, 359] on div at bounding box center [30, 358] width 10 height 10
click at [30, 491] on div at bounding box center [30, 491] width 10 height 10
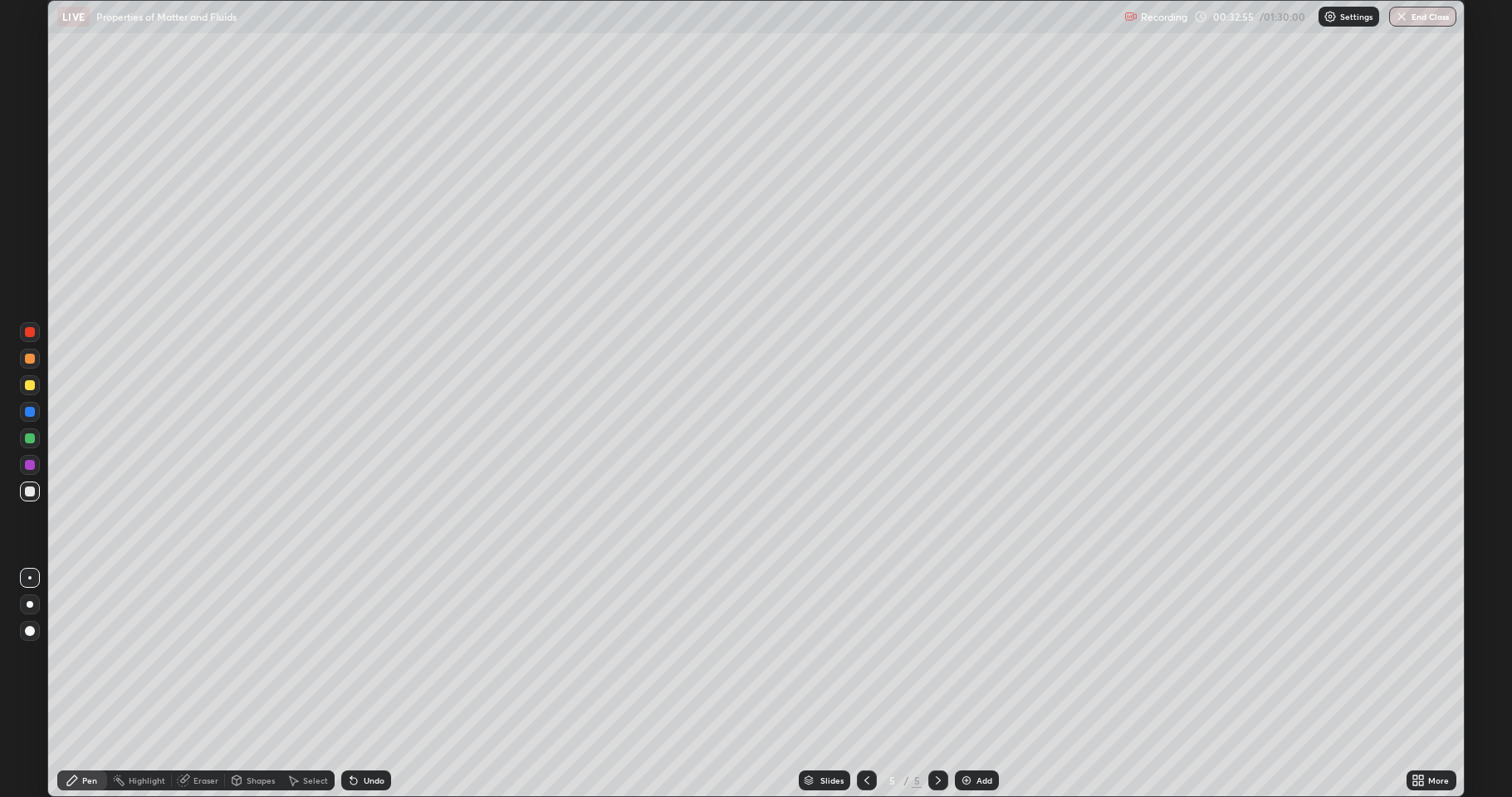
click at [367, 734] on div "Undo" at bounding box center [374, 781] width 21 height 9
click at [371, 734] on div "Undo" at bounding box center [374, 781] width 21 height 9
click at [372, 734] on div "Undo" at bounding box center [374, 781] width 21 height 9
click at [373, 734] on div "Undo" at bounding box center [374, 781] width 21 height 9
click at [373, 734] on div "Undo" at bounding box center [365, 781] width 49 height 20
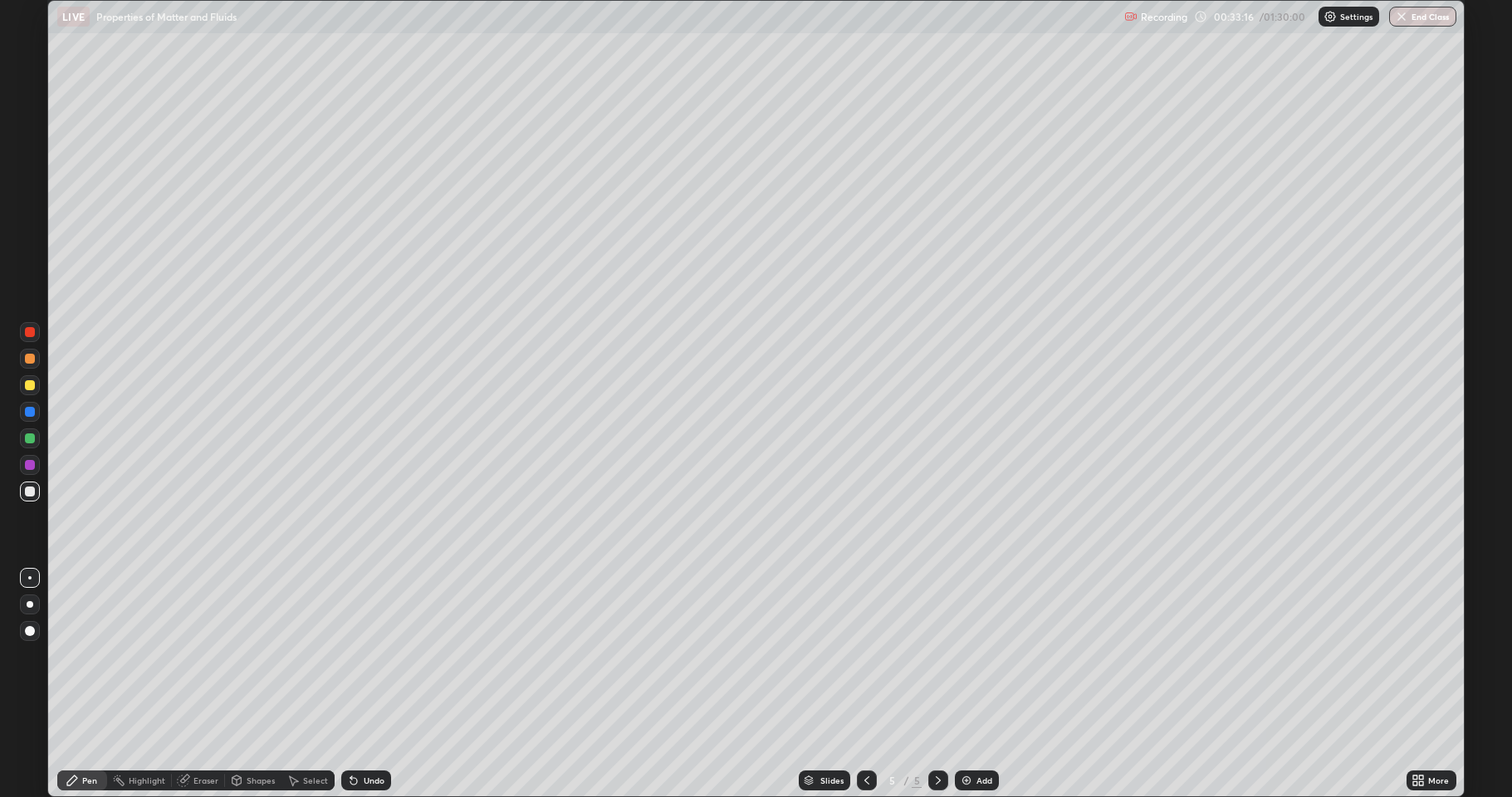
click at [30, 382] on div at bounding box center [30, 385] width 10 height 10
click at [367, 734] on div "Undo" at bounding box center [374, 781] width 21 height 9
click at [29, 491] on div at bounding box center [30, 491] width 10 height 10
click at [368, 734] on div "Undo" at bounding box center [365, 781] width 49 height 20
click at [372, 734] on div "Undo" at bounding box center [365, 781] width 49 height 20
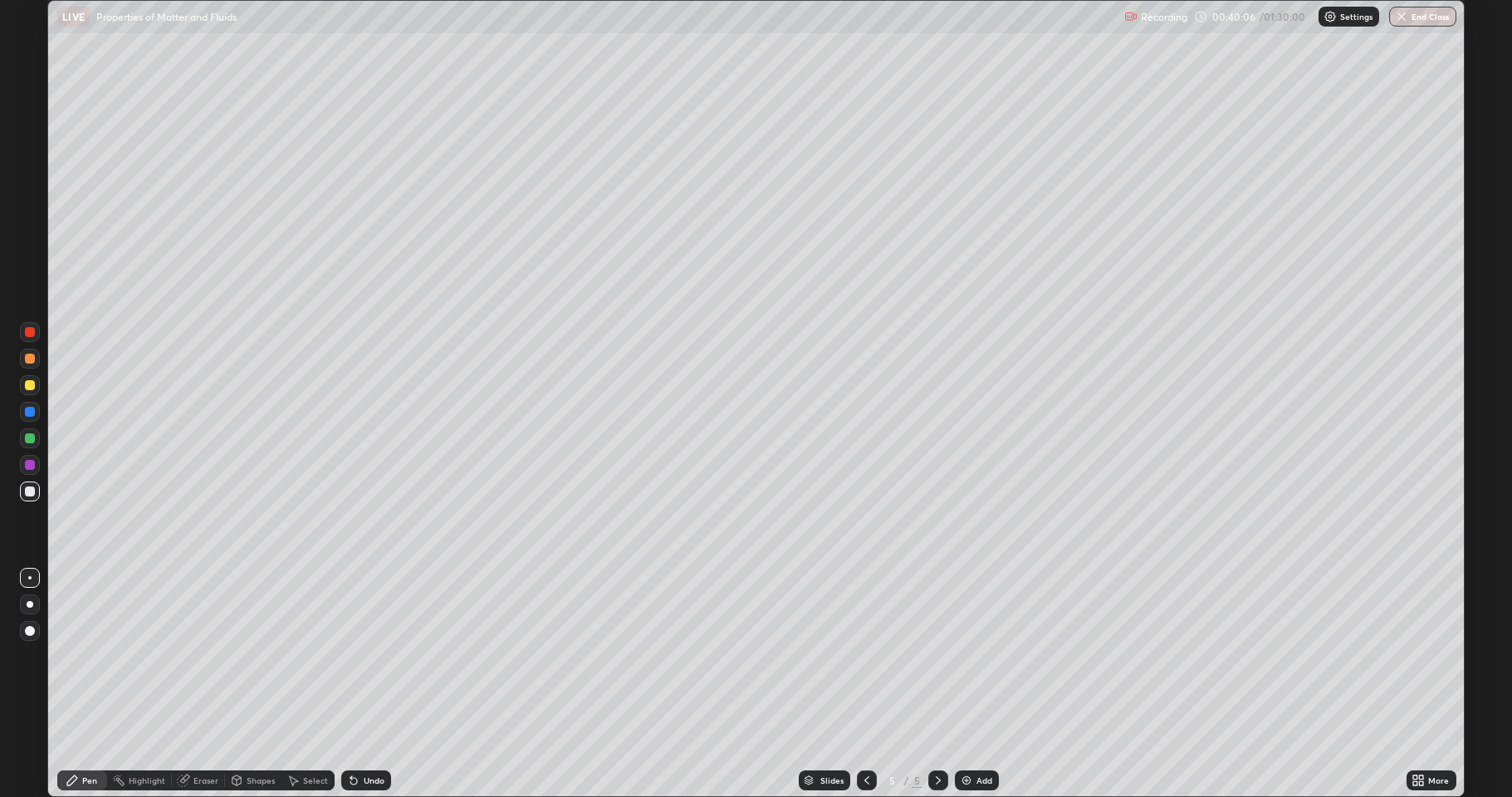
click at [29, 360] on div at bounding box center [30, 358] width 10 height 10
click at [30, 485] on div at bounding box center [30, 491] width 20 height 20
click at [374, 734] on div "Undo" at bounding box center [365, 781] width 49 height 20
click at [378, 734] on div "Undo" at bounding box center [365, 781] width 49 height 20
click at [379, 734] on div "Undo" at bounding box center [365, 781] width 49 height 20
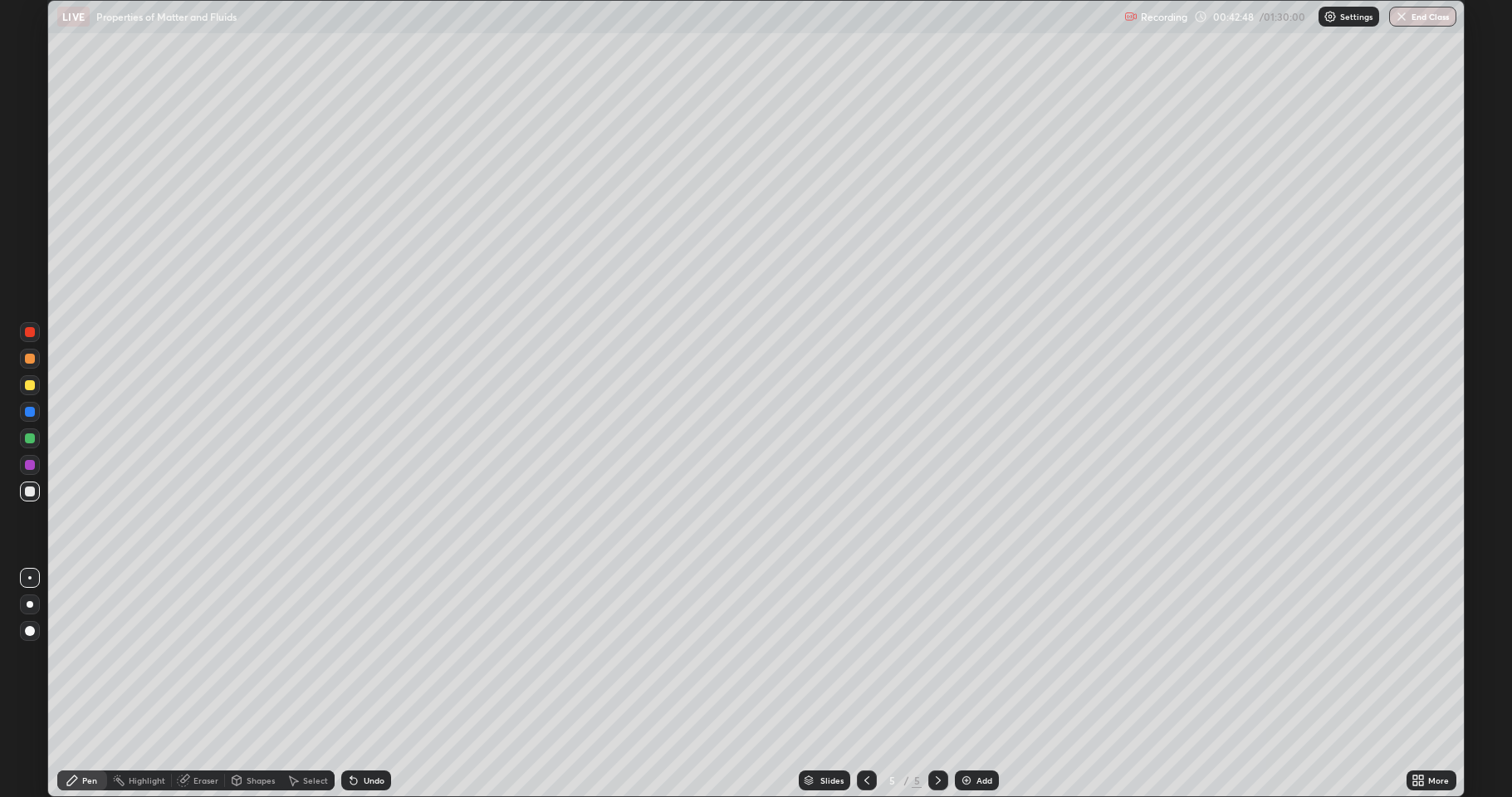
click at [378, 734] on div "Undo" at bounding box center [365, 781] width 49 height 20
click at [381, 734] on div "Undo" at bounding box center [365, 781] width 49 height 20
click at [379, 734] on div "Undo" at bounding box center [365, 781] width 49 height 20
click at [358, 734] on div "Undo" at bounding box center [365, 781] width 49 height 20
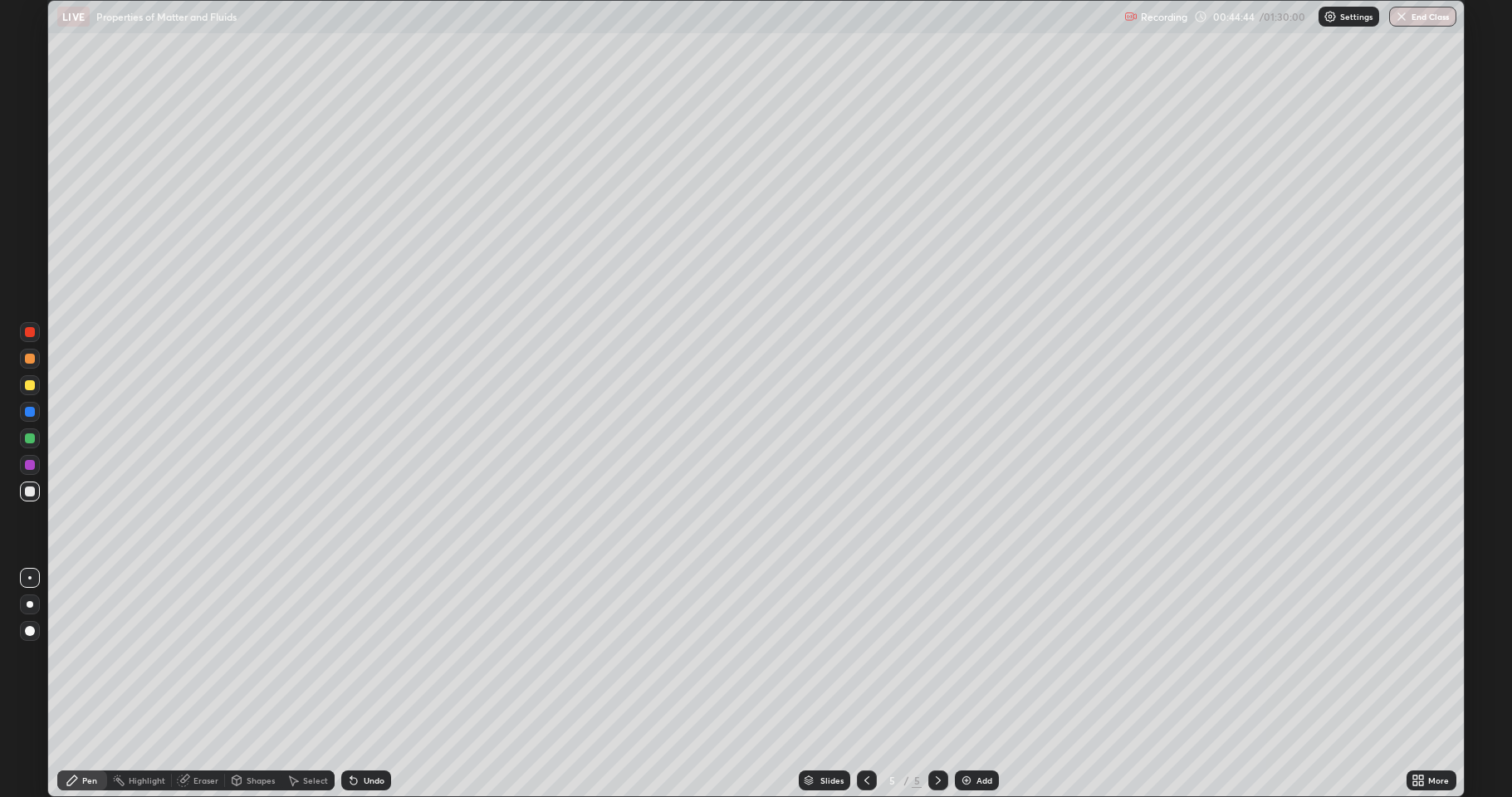
click at [979, 734] on div "Add" at bounding box center [984, 781] width 16 height 9
click at [27, 356] on div at bounding box center [30, 358] width 10 height 10
click at [866, 734] on icon at bounding box center [866, 780] width 13 height 13
click at [934, 734] on icon at bounding box center [937, 780] width 13 height 13
click at [971, 734] on img at bounding box center [966, 780] width 13 height 13
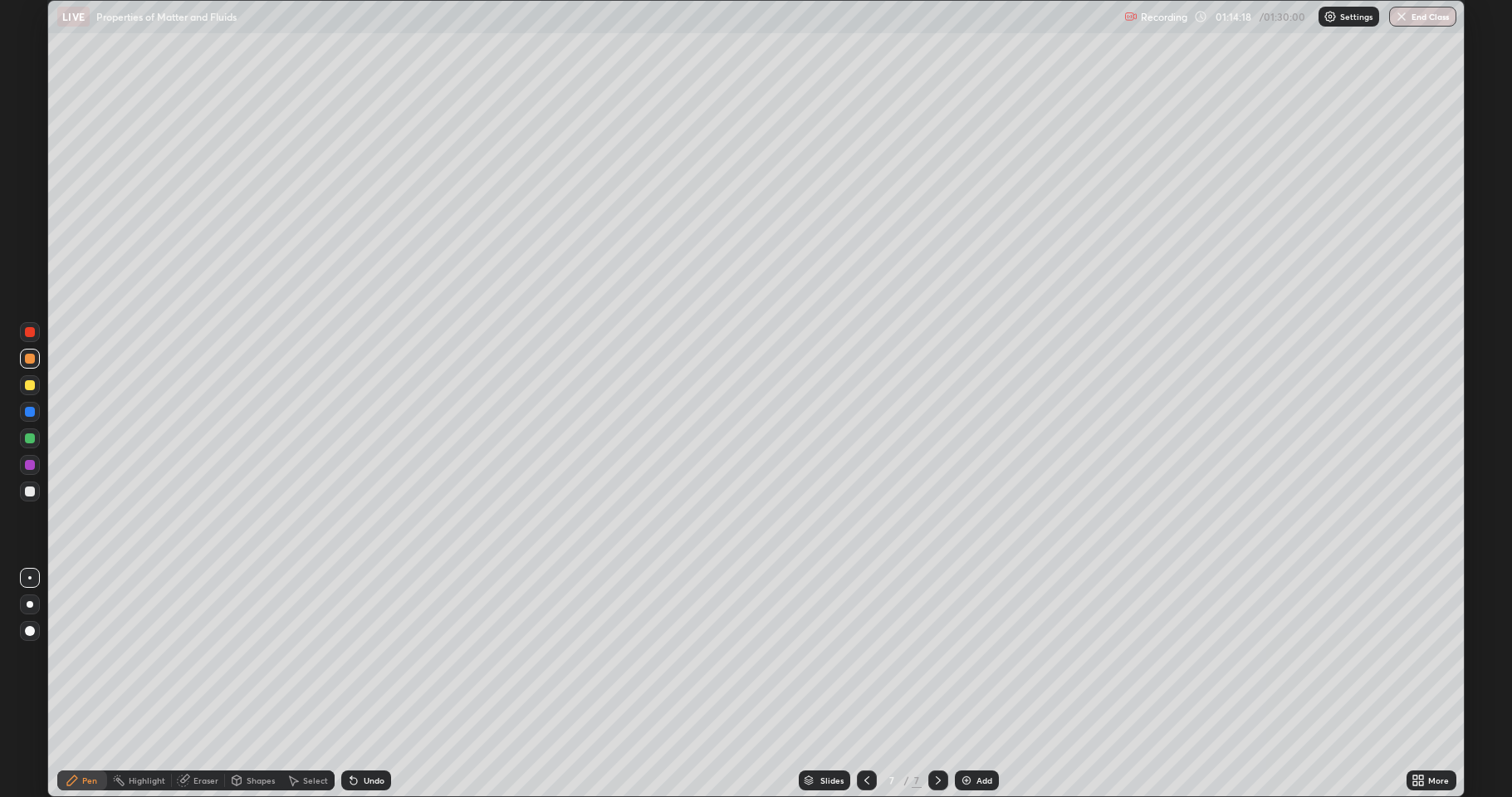
click at [970, 734] on img at bounding box center [966, 780] width 13 height 13
click at [967, 734] on img at bounding box center [966, 780] width 13 height 13
click at [26, 489] on div at bounding box center [30, 491] width 10 height 10
click at [30, 359] on div at bounding box center [30, 358] width 10 height 10
click at [1411, 18] on button "End Class" at bounding box center [1423, 16] width 66 height 20
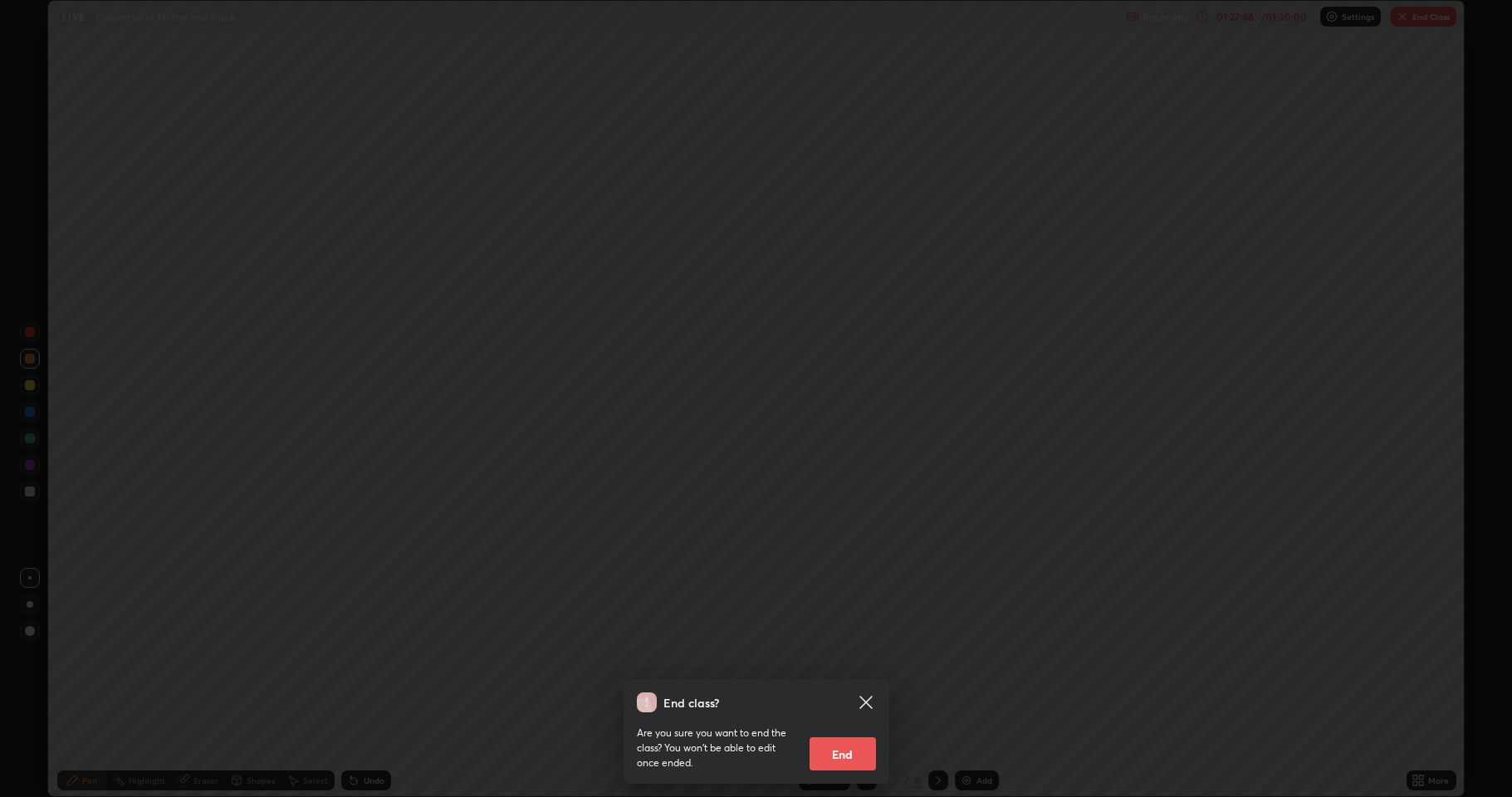
click at [860, 734] on button "End" at bounding box center [842, 754] width 67 height 33
